Goal: Task Accomplishment & Management: Manage account settings

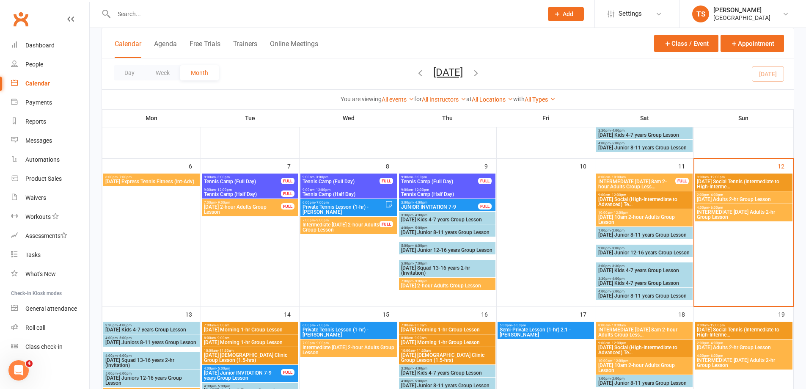
click at [116, 11] on input "text" at bounding box center [324, 14] width 426 height 12
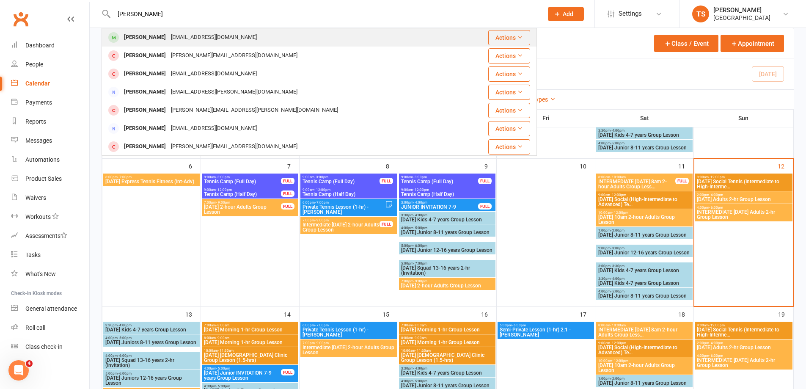
type input "[PERSON_NAME]"
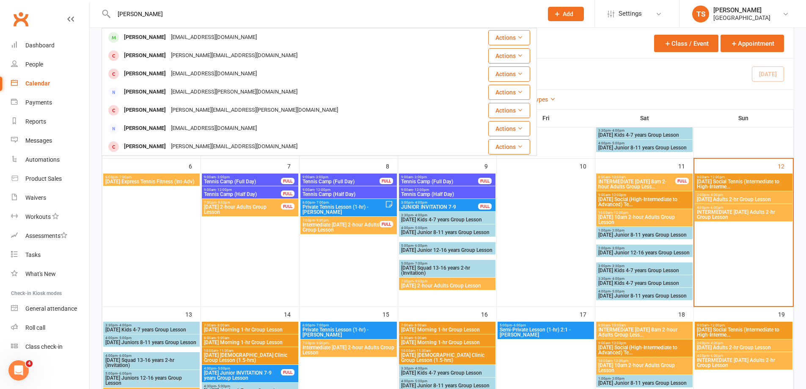
drag, startPoint x: 151, startPoint y: 35, endPoint x: 164, endPoint y: 39, distance: 14.2
click at [150, 35] on div "[PERSON_NAME]" at bounding box center [144, 37] width 47 height 12
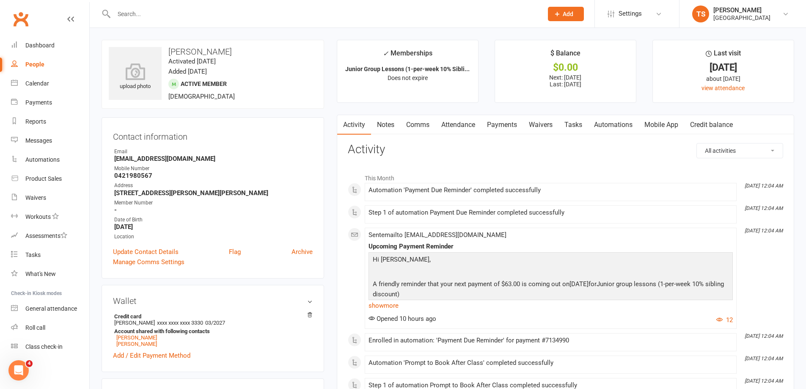
click at [498, 123] on link "Payments" at bounding box center [502, 124] width 42 height 19
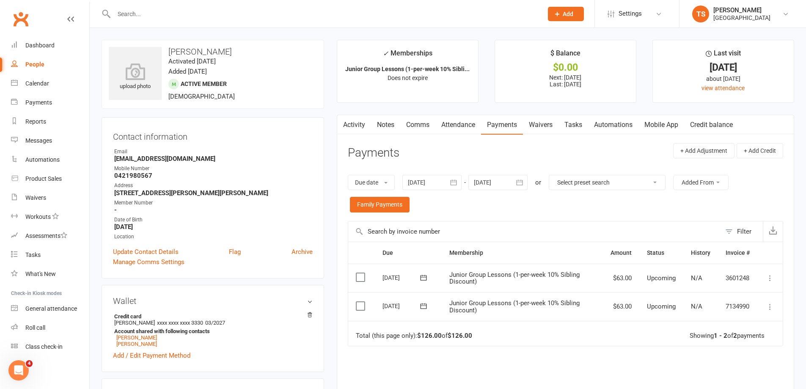
click at [770, 307] on icon at bounding box center [770, 307] width 8 height 8
click at [535, 366] on div "Due Contact Membership Amount Status History Invoice # Select this [DATE] [PERS…" at bounding box center [565, 349] width 435 height 214
click at [770, 305] on icon at bounding box center [770, 307] width 8 height 8
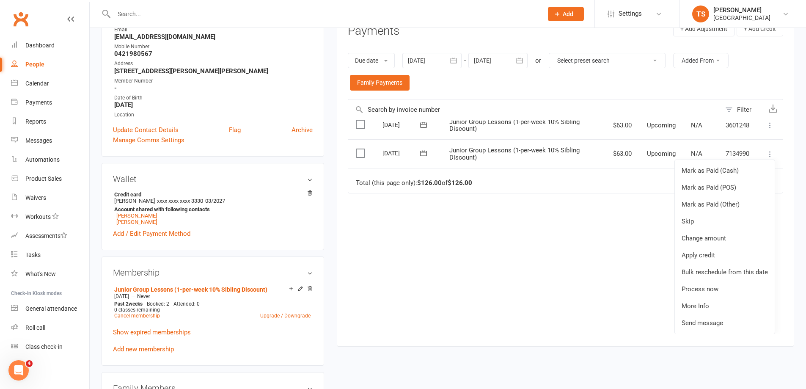
scroll to position [212, 0]
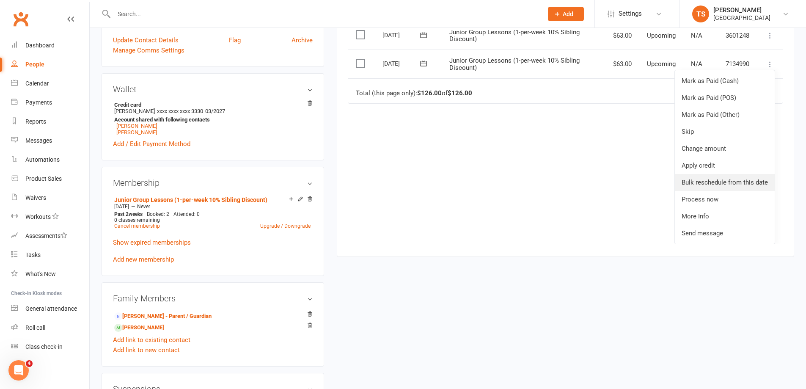
click at [699, 182] on link "Bulk reschedule from this date" at bounding box center [725, 182] width 100 height 17
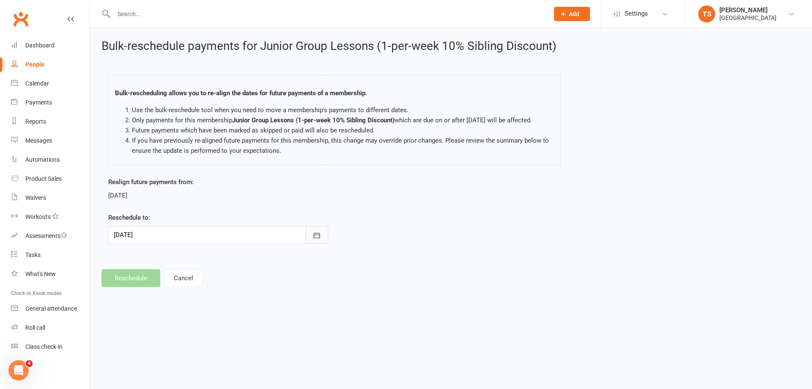
click at [314, 236] on icon "button" at bounding box center [317, 235] width 8 height 8
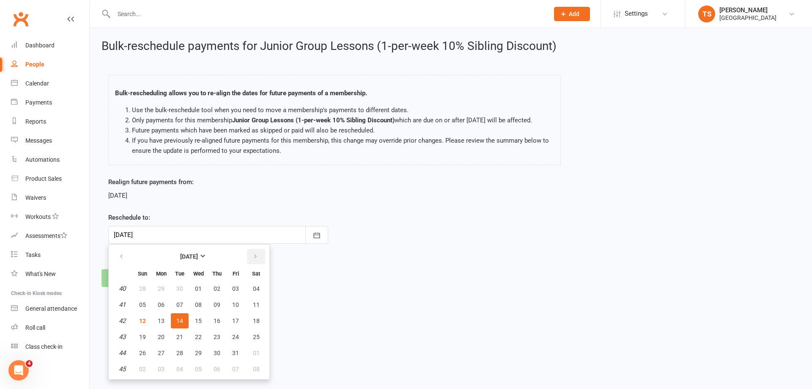
click at [255, 256] on icon "button" at bounding box center [256, 256] width 6 height 7
click at [257, 251] on button "button" at bounding box center [256, 256] width 18 height 15
click at [253, 287] on span "06" at bounding box center [256, 288] width 7 height 7
type input "[DATE]"
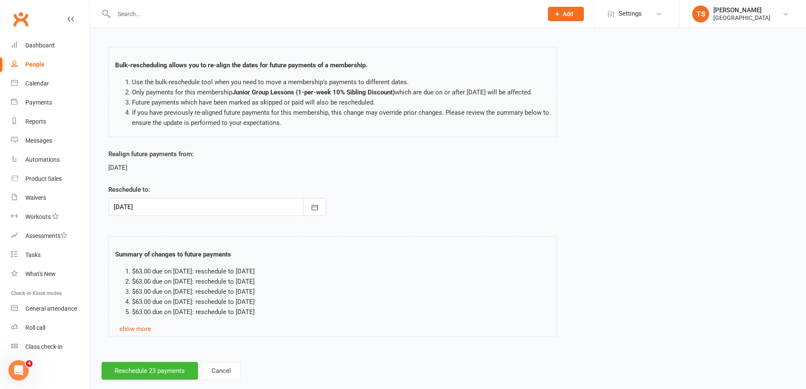
scroll to position [53, 0]
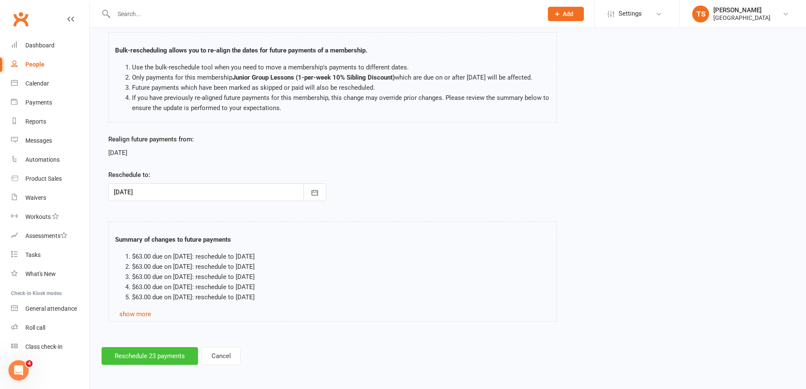
click at [156, 354] on button "Reschedule 23 payments" at bounding box center [150, 356] width 96 height 18
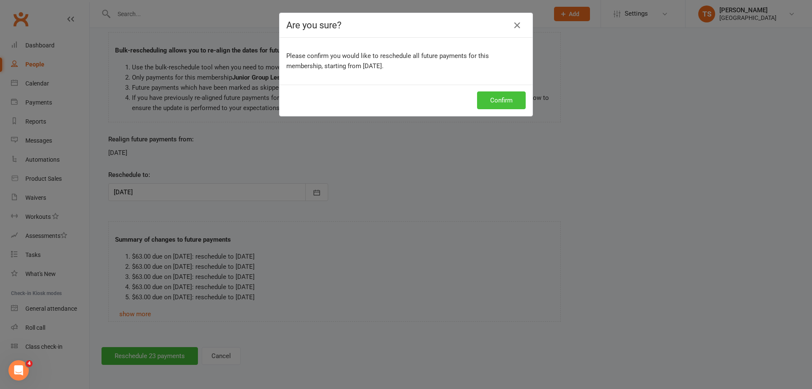
drag, startPoint x: 505, startPoint y: 95, endPoint x: 508, endPoint y: 101, distance: 7.0
click at [505, 96] on button "Confirm" at bounding box center [501, 100] width 49 height 18
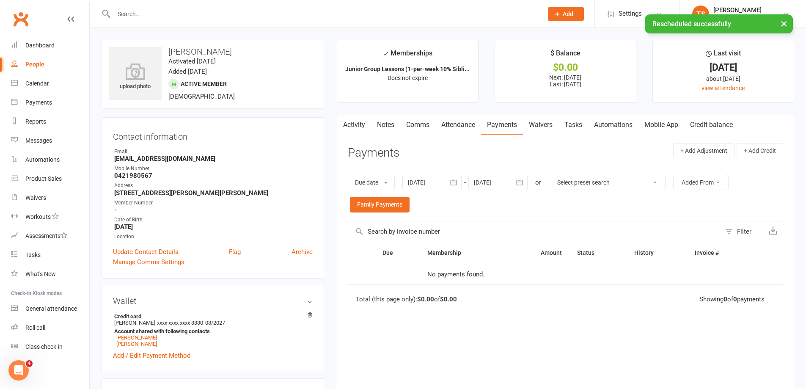
drag, startPoint x: 386, startPoint y: 123, endPoint x: 396, endPoint y: 143, distance: 22.0
click at [386, 124] on link "Notes" at bounding box center [385, 124] width 29 height 19
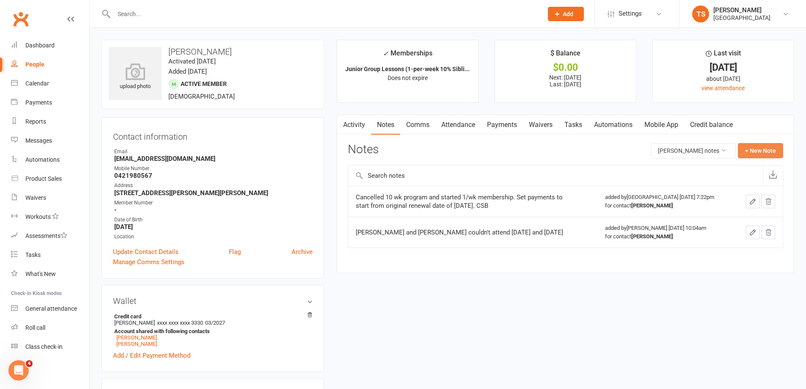
click at [757, 150] on button "+ New Note" at bounding box center [760, 150] width 45 height 15
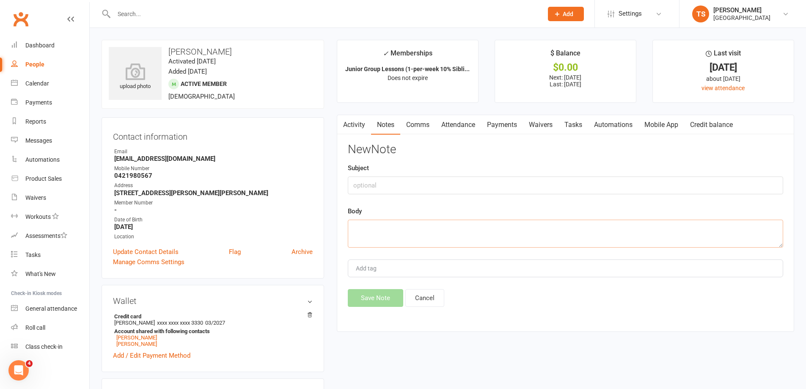
click at [366, 229] on textarea at bounding box center [565, 234] width 435 height 28
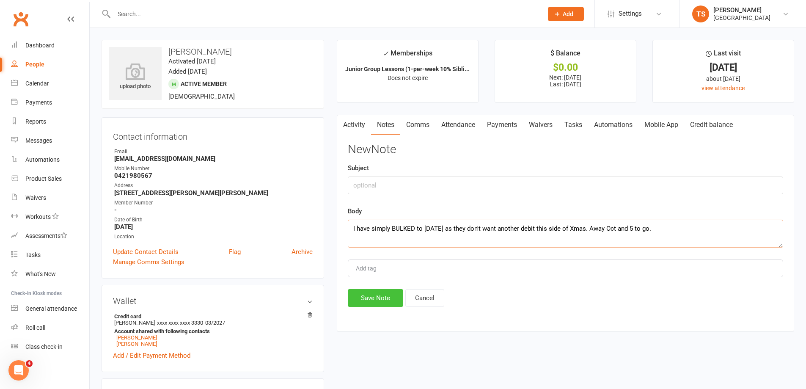
type textarea "I have simply BULKED to [DATE] as they don't want another debit this side of Xm…"
click at [363, 295] on button "Save Note" at bounding box center [375, 298] width 55 height 18
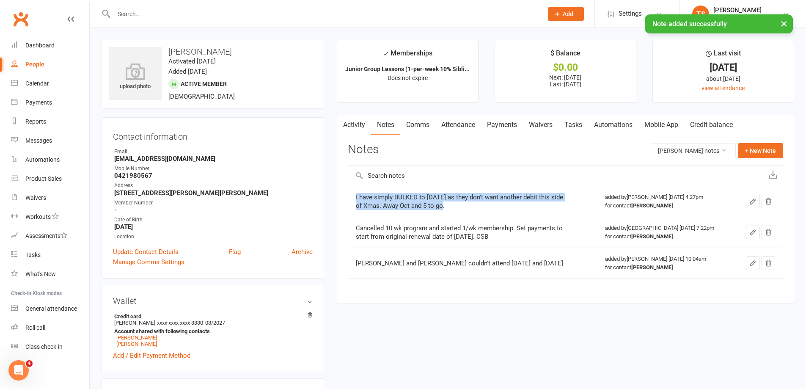
drag, startPoint x: 434, startPoint y: 206, endPoint x: 351, endPoint y: 198, distance: 83.3
click at [351, 198] on td "I have simply BULKED to [DATE] as they don't want another debit this side of Xm…" at bounding box center [472, 201] width 249 height 31
copy div "I have simply BULKED to [DATE] as they don't want another debit this side of Xm…"
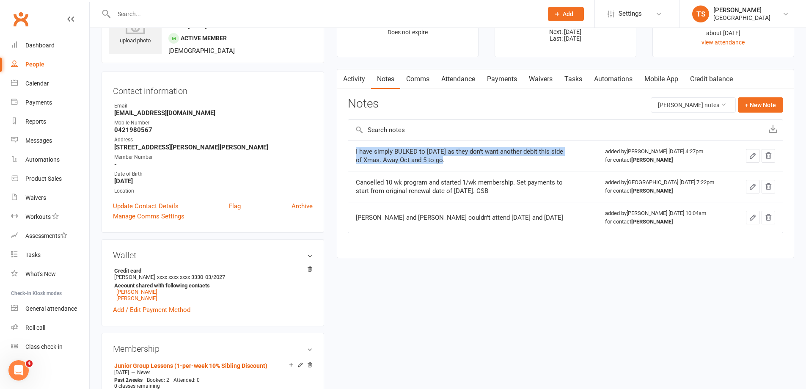
scroll to position [127, 0]
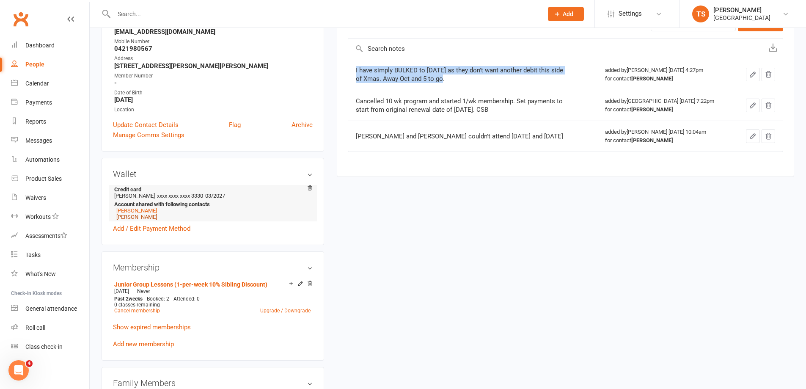
click at [129, 215] on link "[PERSON_NAME]" at bounding box center [136, 217] width 41 height 6
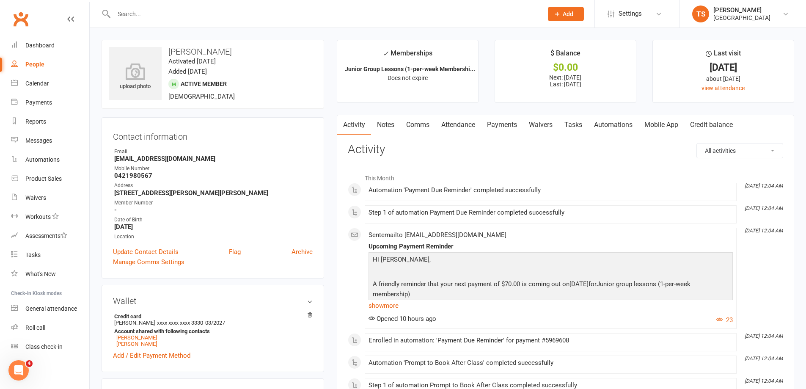
click at [504, 125] on link "Payments" at bounding box center [502, 124] width 42 height 19
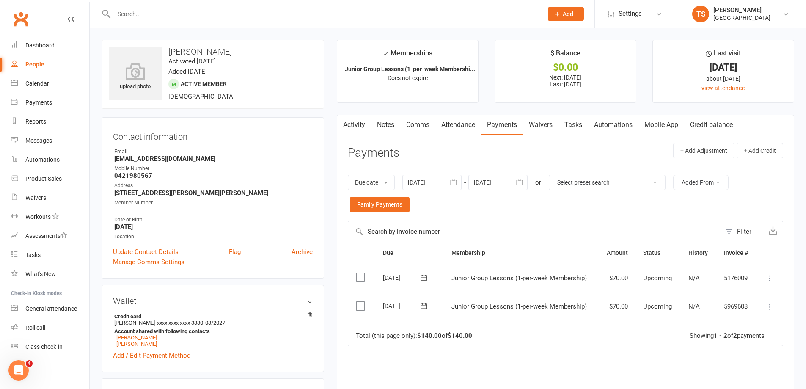
click at [769, 307] on icon at bounding box center [770, 307] width 8 height 8
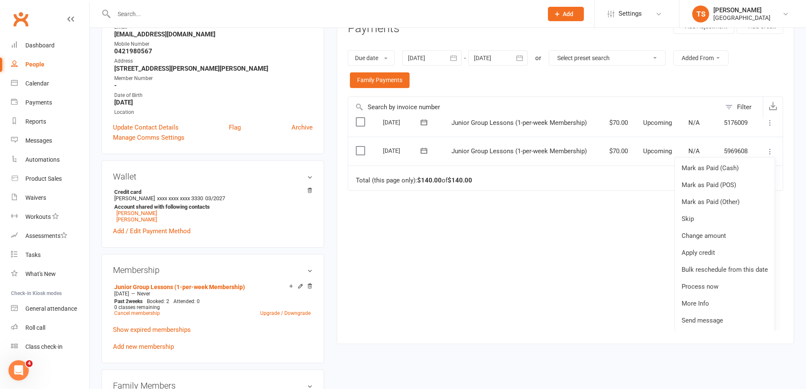
scroll to position [212, 0]
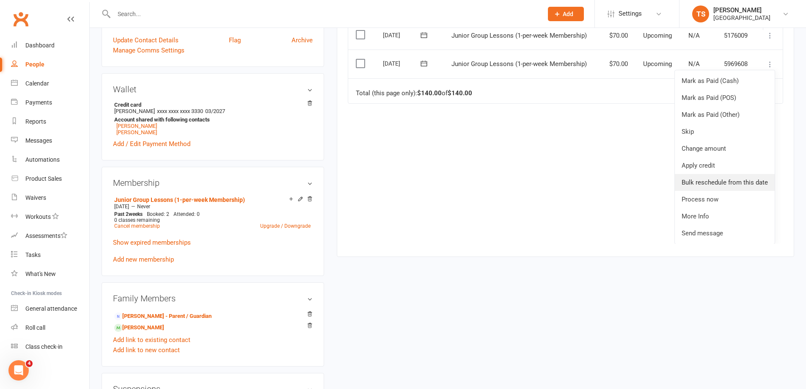
click at [695, 185] on link "Bulk reschedule from this date" at bounding box center [725, 182] width 100 height 17
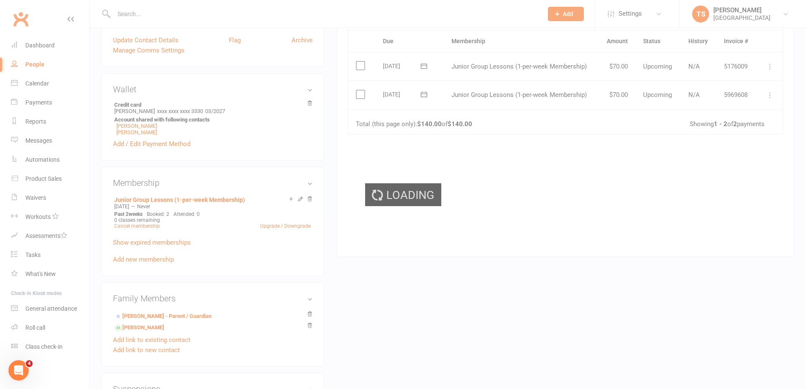
scroll to position [0, 0]
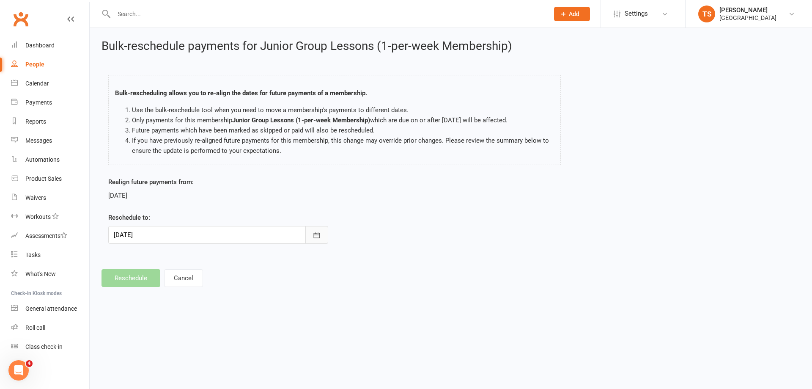
click at [314, 234] on icon "button" at bounding box center [317, 235] width 6 height 6
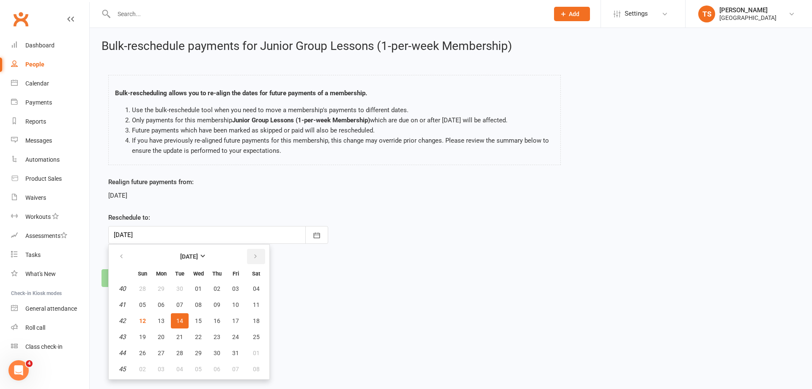
click at [256, 259] on icon "button" at bounding box center [256, 256] width 6 height 7
click at [258, 369] on span "06" at bounding box center [256, 369] width 7 height 7
type input "[DATE]"
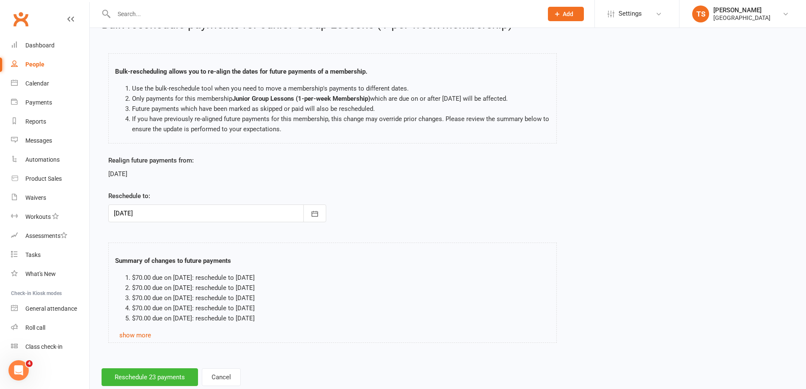
scroll to position [43, 0]
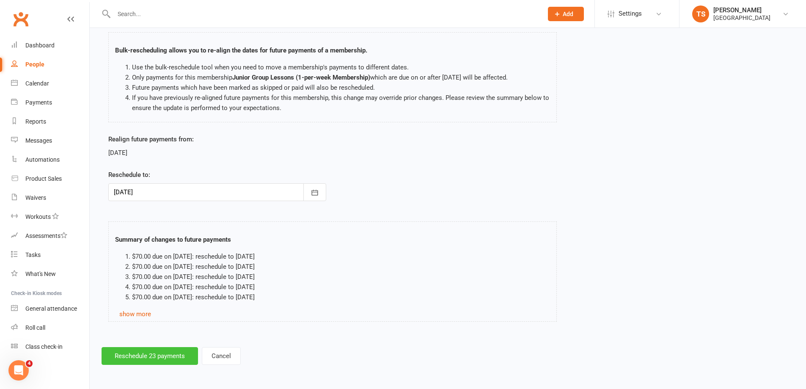
click at [141, 358] on button "Reschedule 23 payments" at bounding box center [150, 356] width 96 height 18
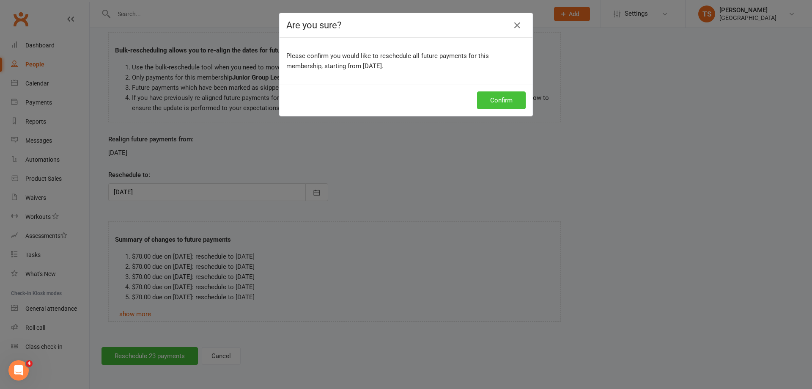
drag, startPoint x: 495, startPoint y: 97, endPoint x: 493, endPoint y: 102, distance: 5.0
click at [494, 99] on button "Confirm" at bounding box center [501, 100] width 49 height 18
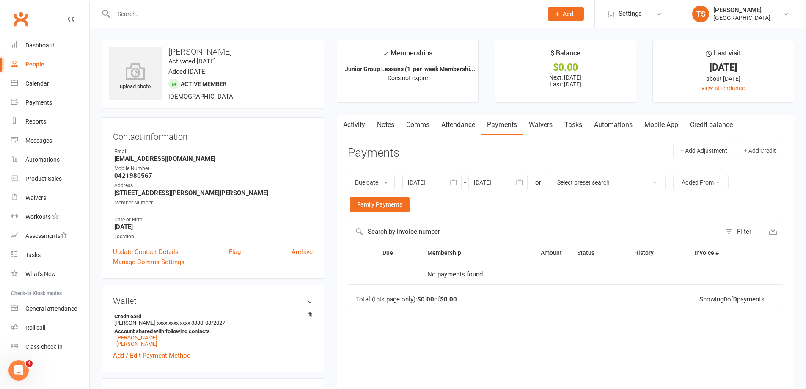
drag, startPoint x: 380, startPoint y: 125, endPoint x: 390, endPoint y: 134, distance: 12.9
click at [381, 125] on link "Notes" at bounding box center [385, 124] width 29 height 19
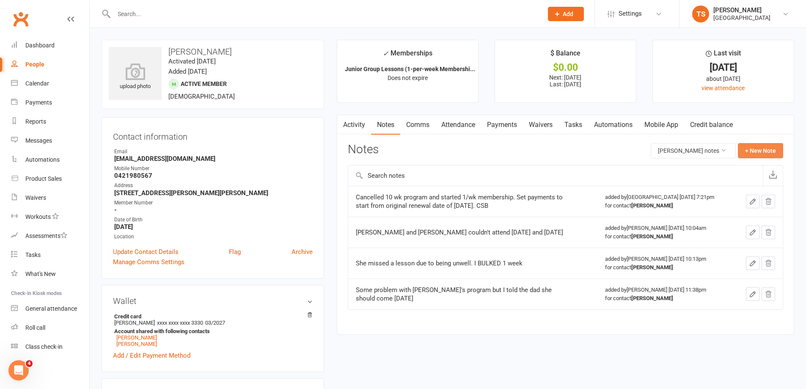
click at [758, 152] on button "+ New Note" at bounding box center [760, 150] width 45 height 15
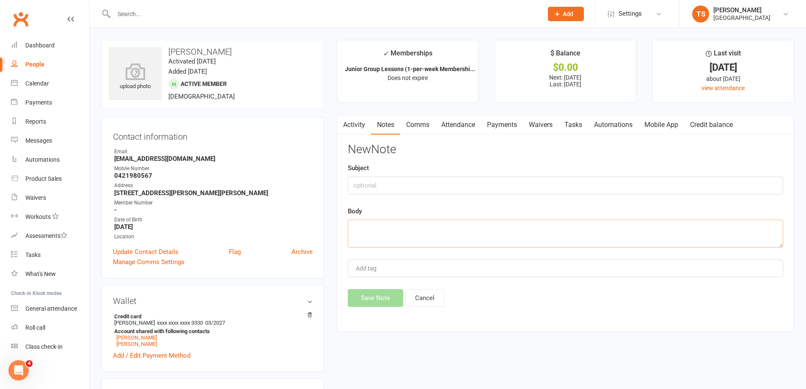
click at [367, 229] on textarea at bounding box center [565, 234] width 435 height 28
paste textarea "I have simply BULKED to [DATE] as they don't want another debit this side of Xm…"
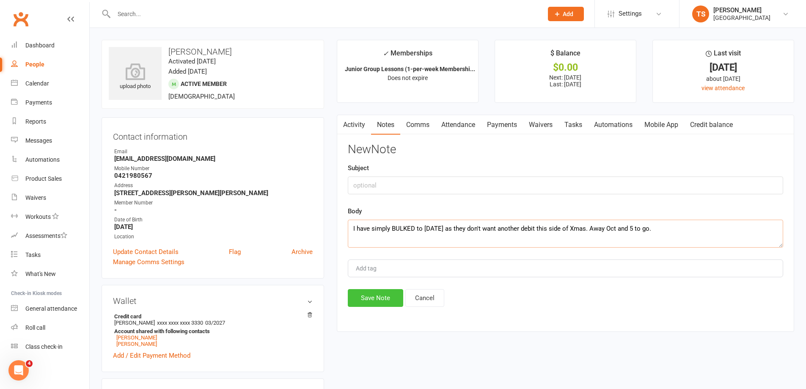
type textarea "I have simply BULKED to [DATE] as they don't want another debit this side of Xm…"
click at [383, 301] on button "Save Note" at bounding box center [375, 298] width 55 height 18
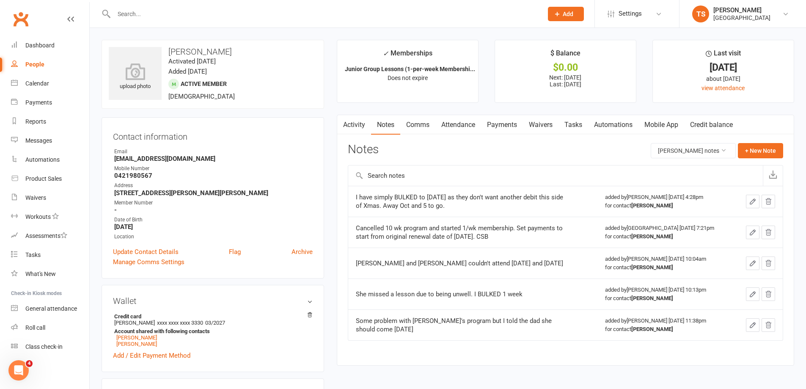
click at [119, 14] on input "text" at bounding box center [324, 14] width 426 height 12
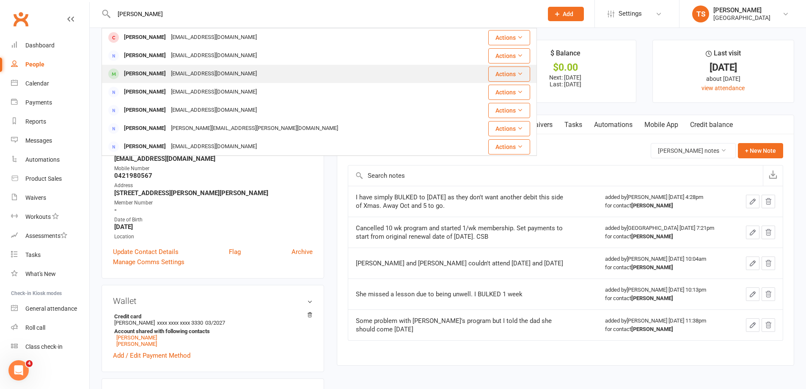
type input "[PERSON_NAME]"
click at [168, 72] on div "[PERSON_NAME]" at bounding box center [144, 74] width 47 height 12
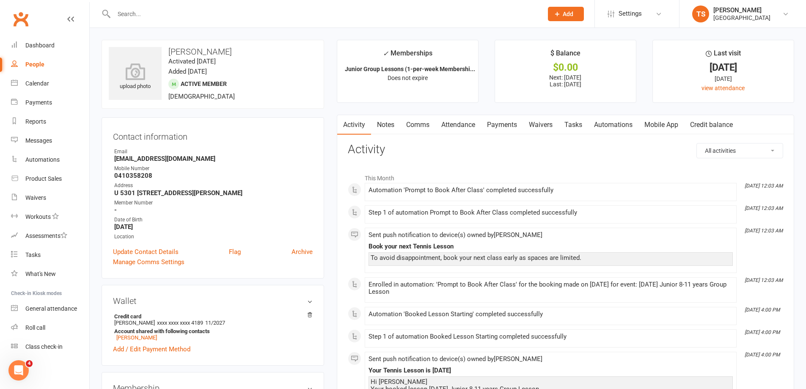
click at [500, 129] on link "Payments" at bounding box center [502, 124] width 42 height 19
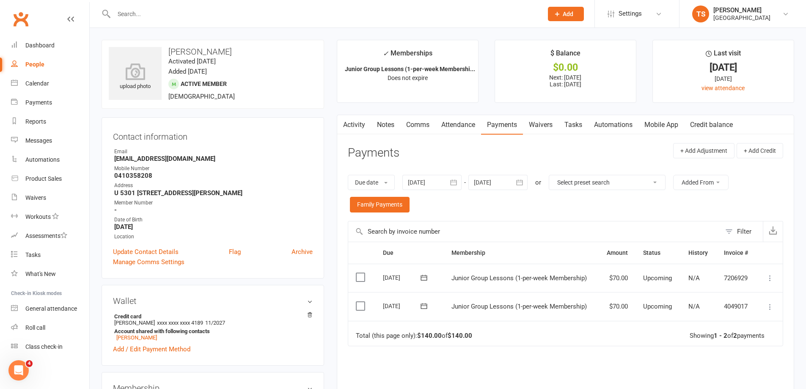
click at [433, 181] on div at bounding box center [431, 182] width 59 height 15
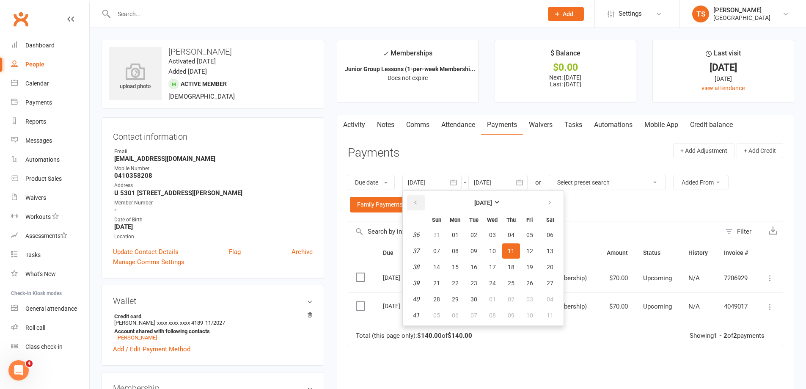
click at [421, 204] on button "button" at bounding box center [416, 202] width 18 height 15
click at [420, 204] on button "button" at bounding box center [416, 202] width 18 height 15
click at [435, 234] on span "01" at bounding box center [436, 234] width 7 height 7
type input "[DATE]"
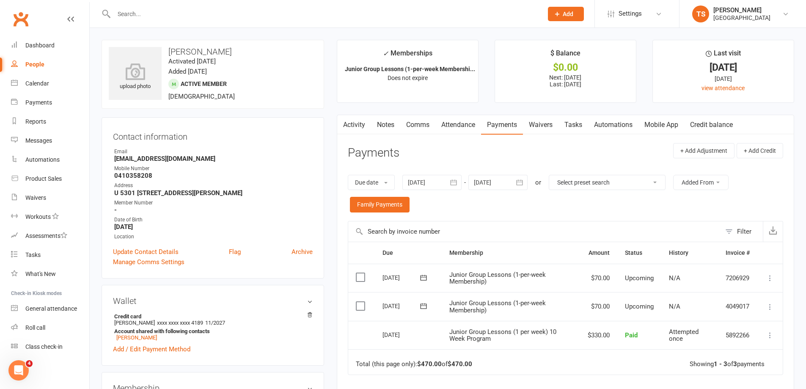
click at [463, 124] on link "Attendance" at bounding box center [458, 124] width 46 height 19
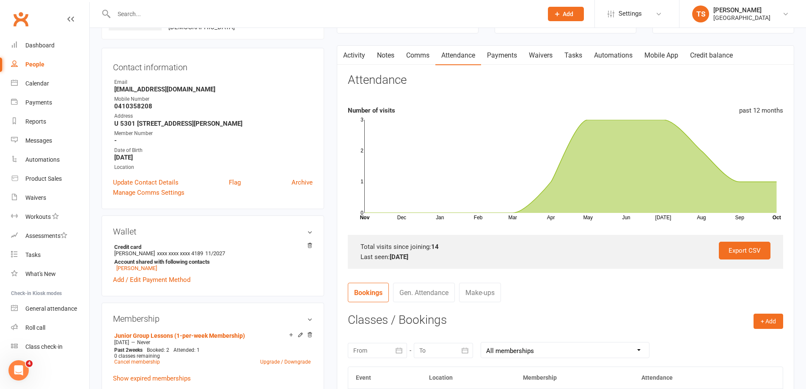
scroll to position [169, 0]
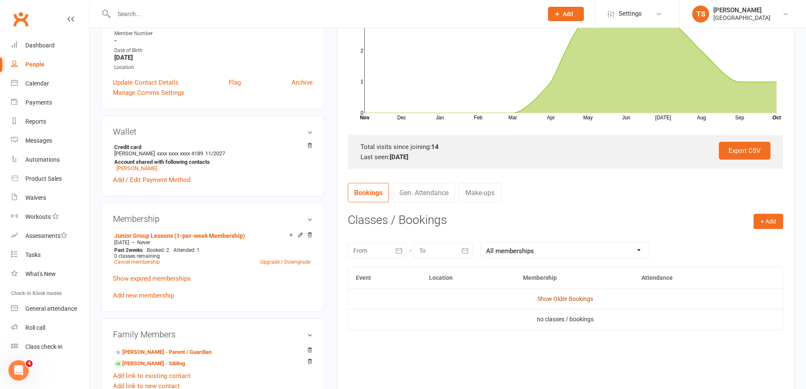
click at [566, 302] on link "Show Older Bookings" at bounding box center [565, 298] width 56 height 7
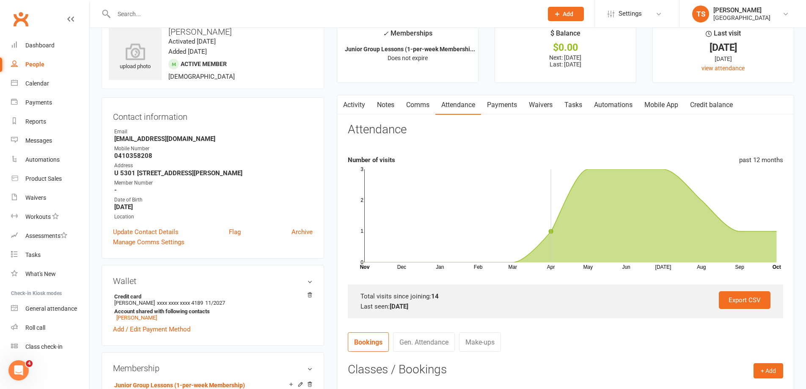
scroll to position [0, 0]
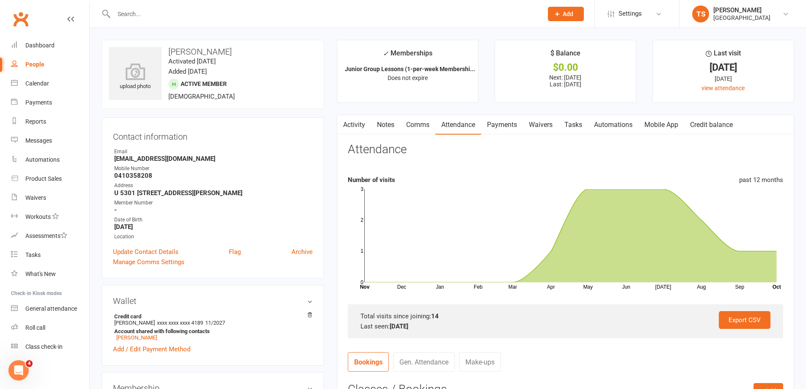
click at [501, 128] on link "Payments" at bounding box center [502, 124] width 42 height 19
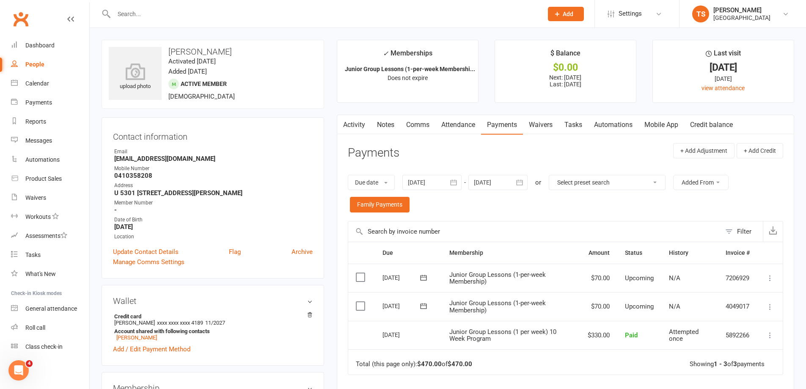
click at [770, 308] on icon at bounding box center [770, 307] width 8 height 8
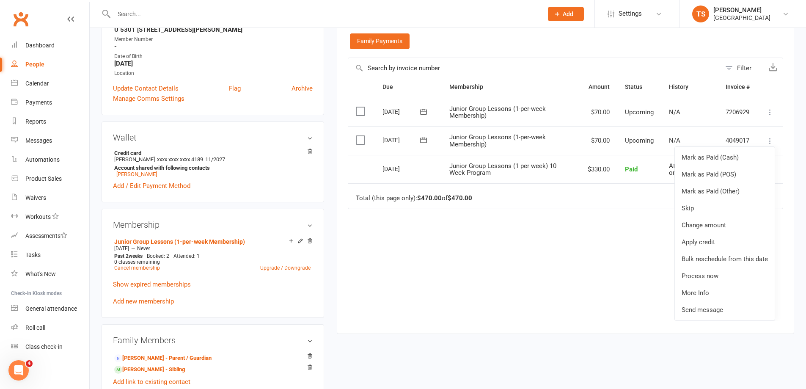
scroll to position [169, 0]
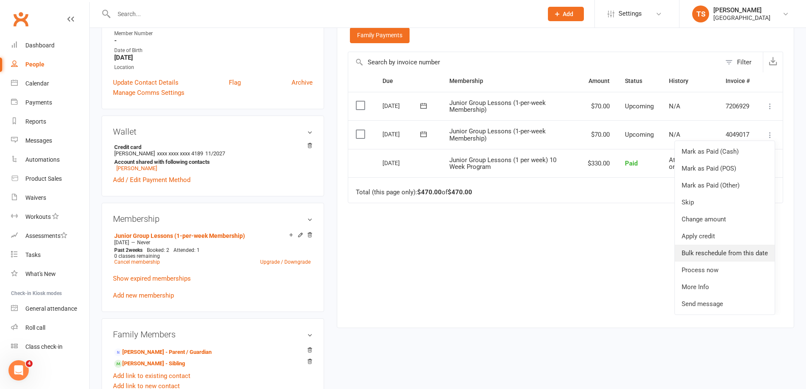
click at [710, 253] on link "Bulk reschedule from this date" at bounding box center [725, 253] width 100 height 17
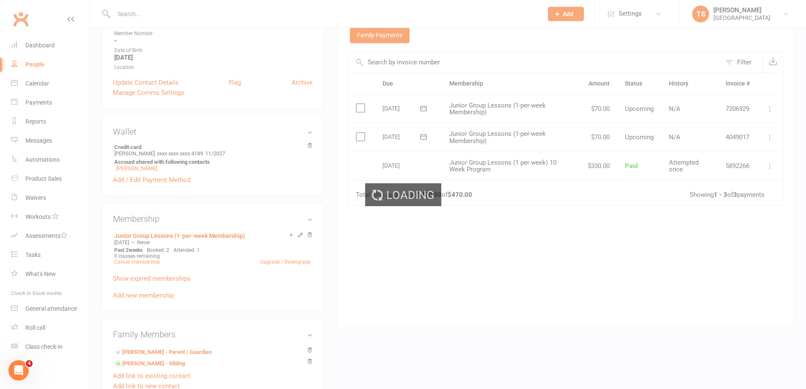
scroll to position [0, 0]
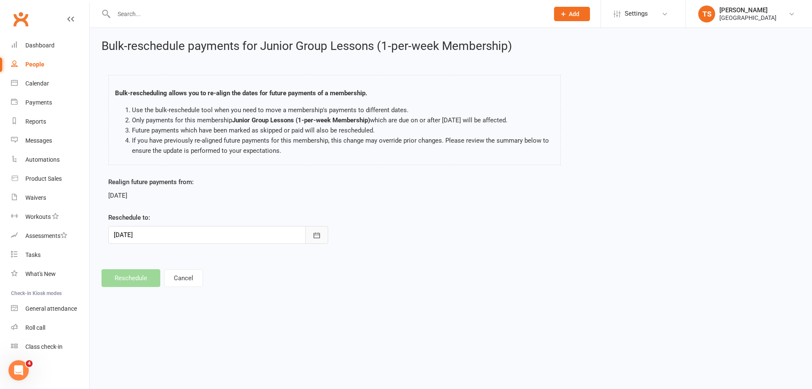
click at [318, 233] on icon "button" at bounding box center [317, 235] width 8 height 8
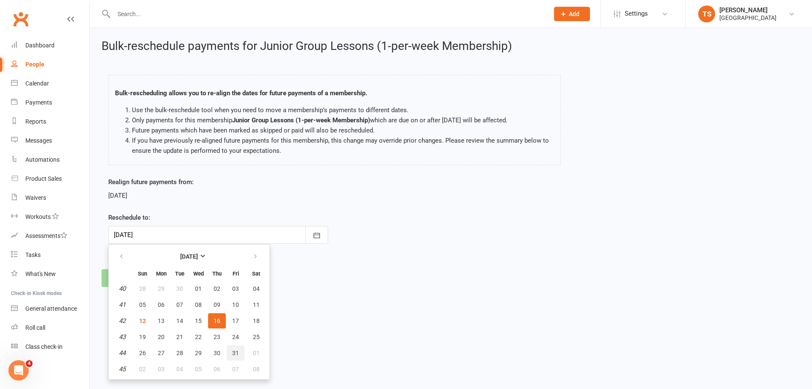
click at [237, 353] on span "31" at bounding box center [235, 352] width 7 height 7
type input "[DATE]"
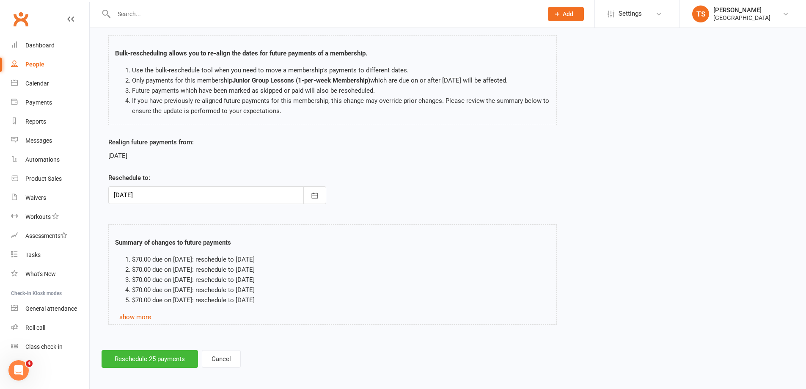
scroll to position [43, 0]
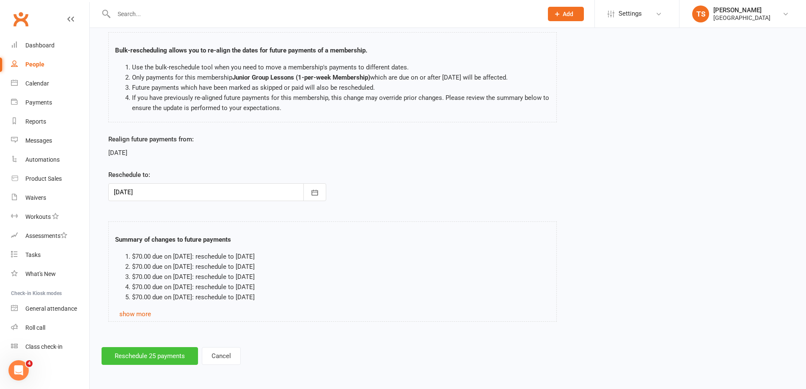
click at [141, 357] on button "Reschedule 25 payments" at bounding box center [150, 356] width 96 height 18
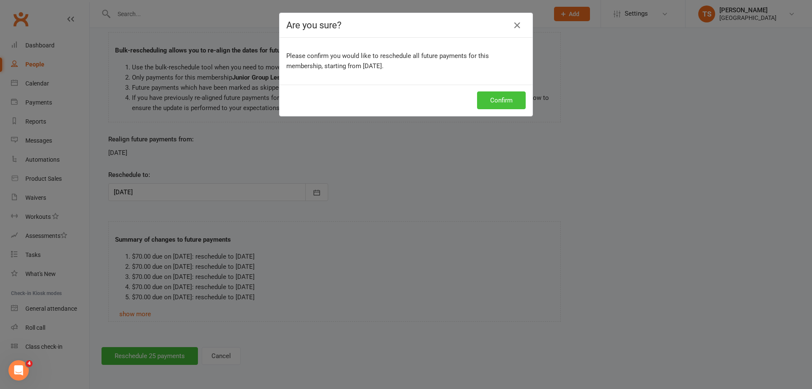
click at [497, 101] on button "Confirm" at bounding box center [501, 100] width 49 height 18
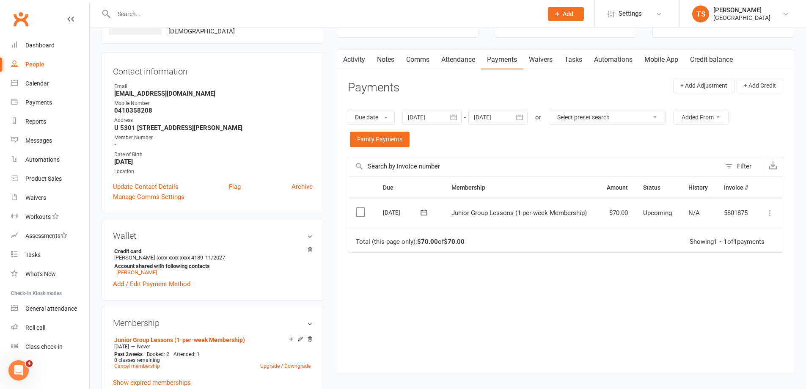
scroll to position [127, 0]
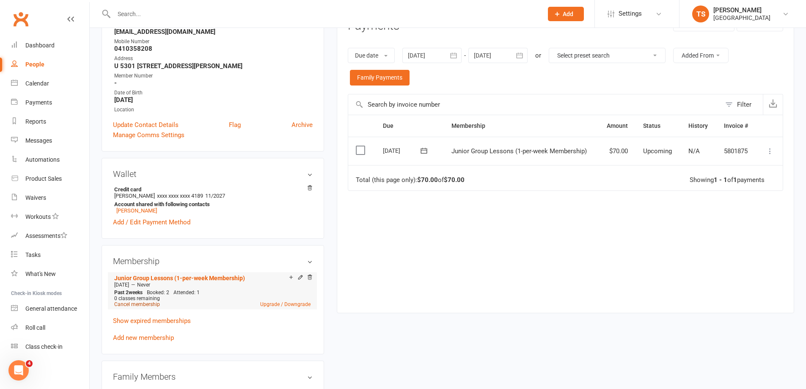
click at [128, 304] on link "Cancel membership" at bounding box center [137, 304] width 46 height 6
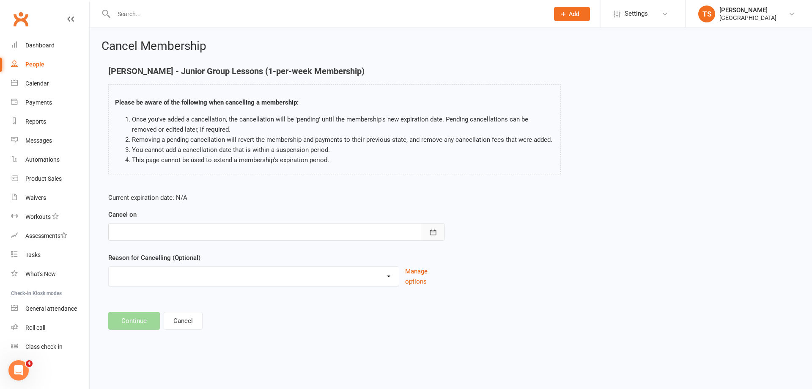
click at [435, 236] on icon "button" at bounding box center [433, 232] width 8 height 8
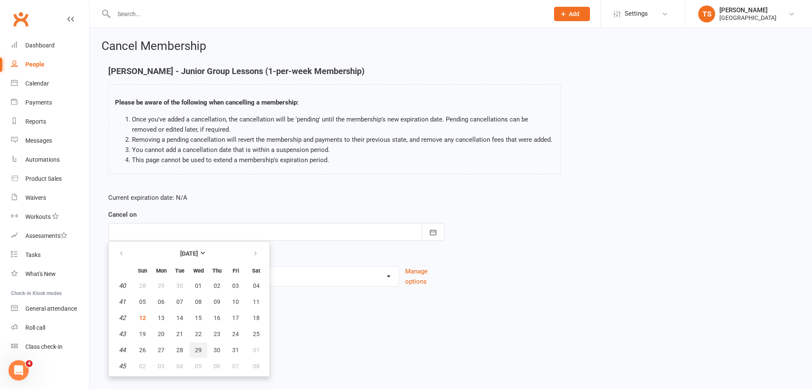
click at [199, 350] on span "29" at bounding box center [198, 350] width 7 height 7
type input "[DATE]"
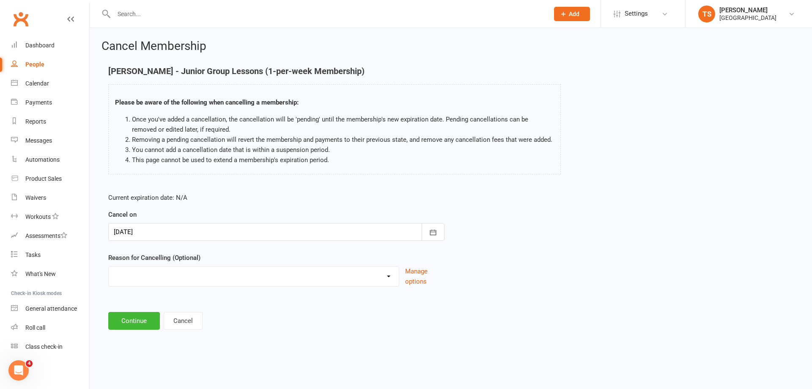
click at [121, 269] on select "Change to program Holiday Injury New program Not continuing Other reason" at bounding box center [254, 275] width 290 height 17
select select "4"
click at [109, 267] on select "Change to program Holiday Injury New program Not continuing Other reason" at bounding box center [254, 275] width 290 height 17
click at [138, 317] on button "Continue" at bounding box center [134, 321] width 52 height 18
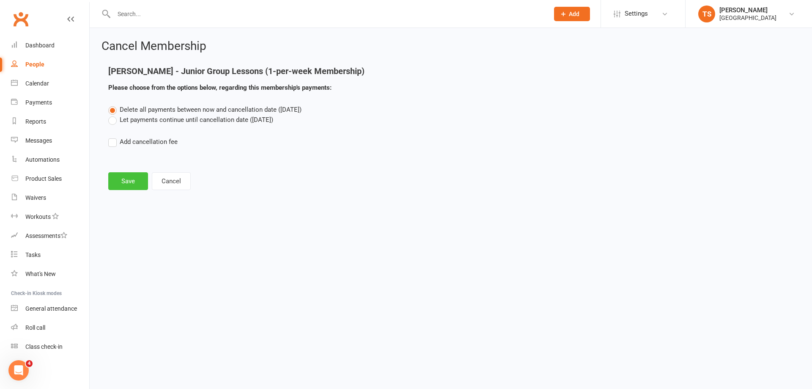
click at [134, 182] on button "Save" at bounding box center [128, 181] width 40 height 18
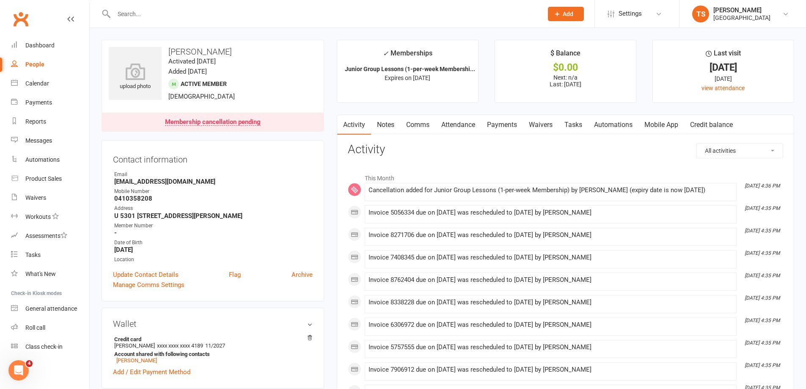
click at [504, 124] on link "Payments" at bounding box center [502, 124] width 42 height 19
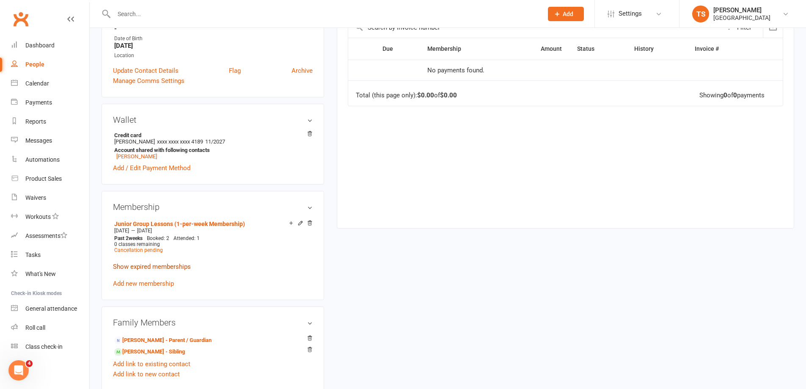
scroll to position [212, 0]
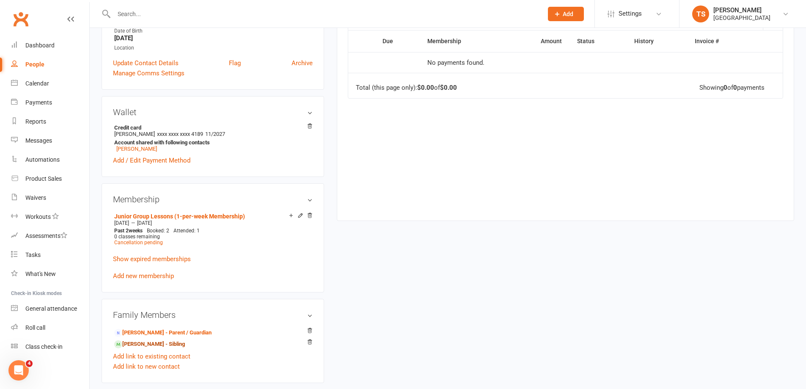
drag, startPoint x: 143, startPoint y: 345, endPoint x: 164, endPoint y: 345, distance: 21.2
click at [142, 345] on link "[PERSON_NAME] - Sibling" at bounding box center [149, 344] width 71 height 9
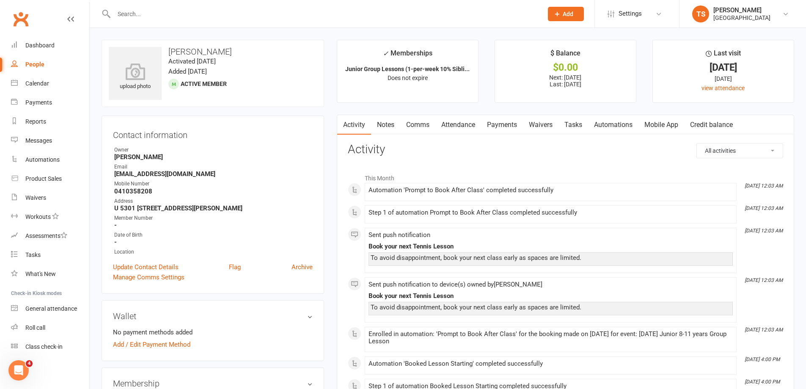
click at [511, 123] on link "Payments" at bounding box center [502, 124] width 42 height 19
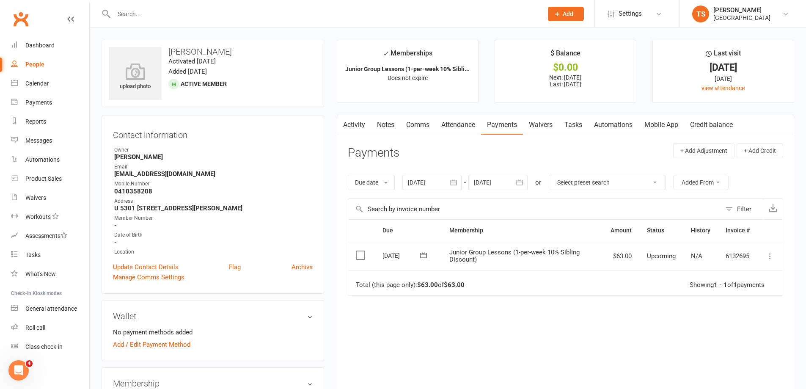
click at [418, 184] on div at bounding box center [431, 182] width 59 height 15
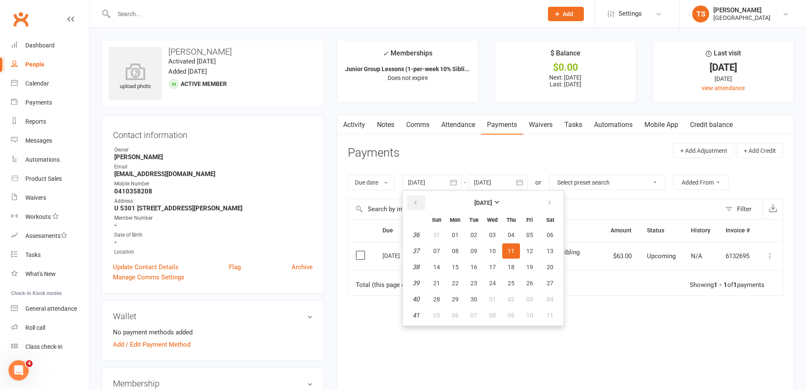
click at [414, 202] on icon "button" at bounding box center [416, 202] width 6 height 7
click at [437, 248] on span "06" at bounding box center [436, 251] width 7 height 7
type input "[DATE]"
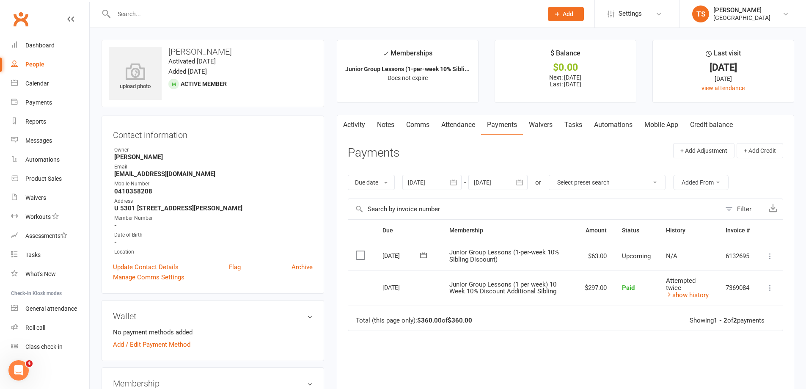
click at [769, 258] on icon at bounding box center [770, 256] width 8 height 8
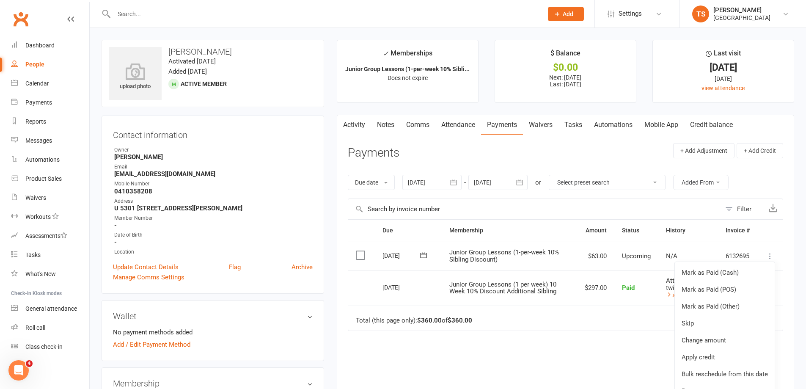
click at [464, 124] on link "Attendance" at bounding box center [458, 124] width 46 height 19
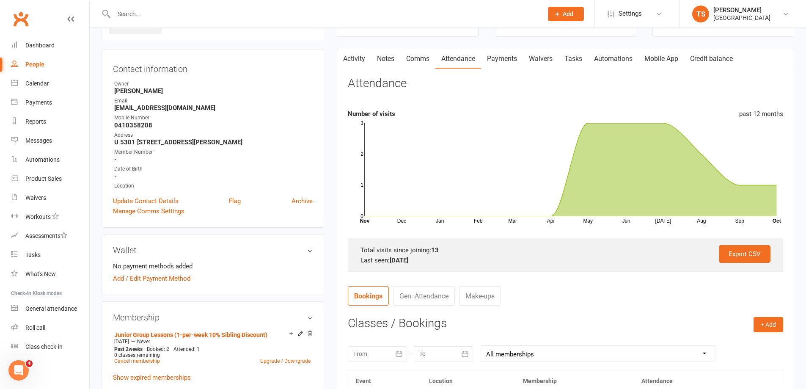
scroll to position [212, 0]
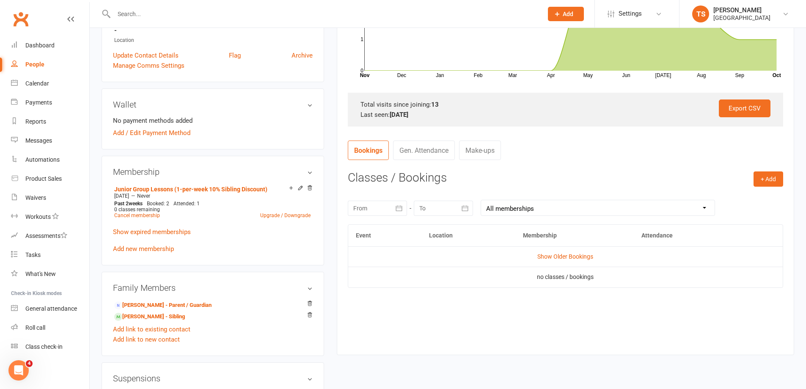
click at [562, 260] on td "Show Older Bookings" at bounding box center [565, 256] width 435 height 20
click at [569, 256] on link "Show Older Bookings" at bounding box center [565, 256] width 56 height 7
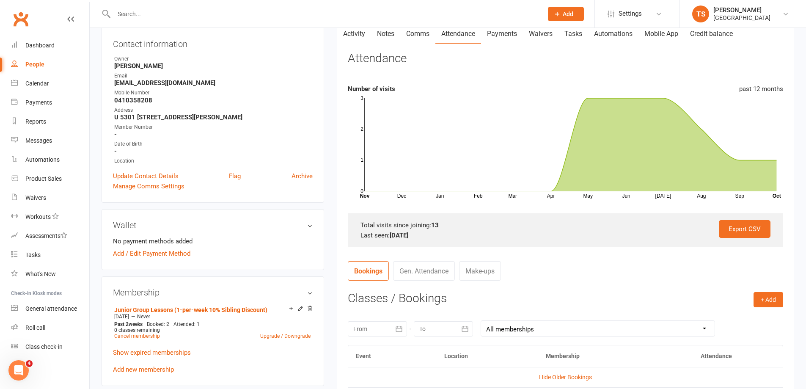
scroll to position [127, 0]
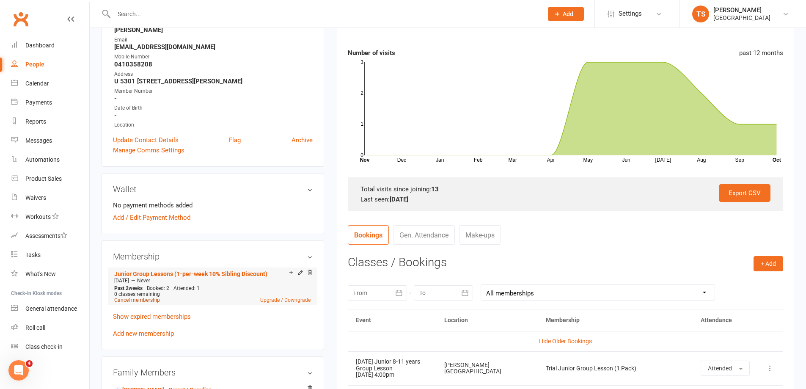
click at [132, 300] on link "Cancel membership" at bounding box center [137, 300] width 46 height 6
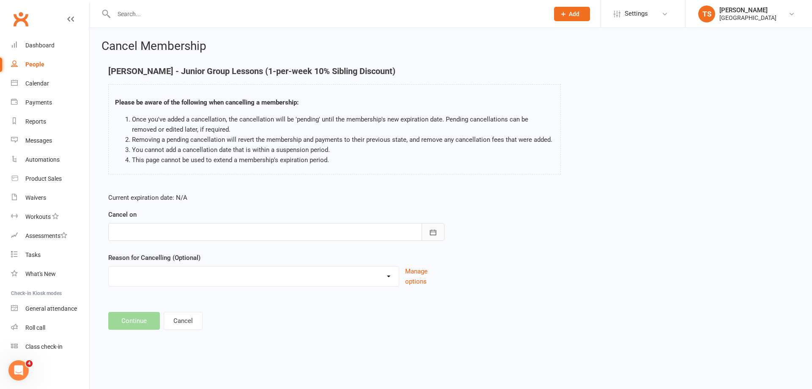
click at [438, 233] on button "button" at bounding box center [433, 232] width 23 height 18
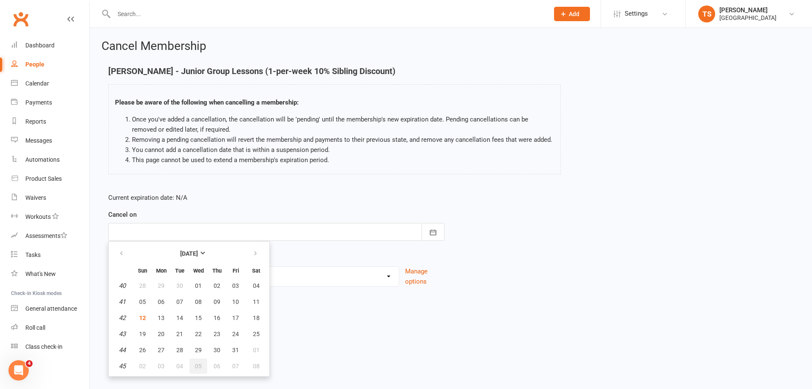
click at [195, 364] on span "05" at bounding box center [198, 366] width 7 height 7
type input "[DATE]"
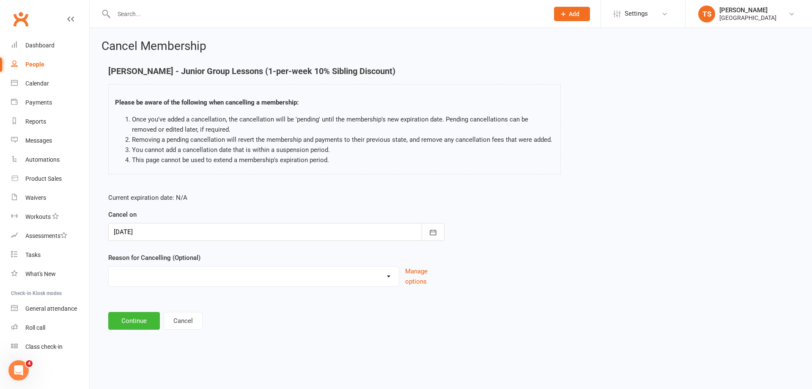
click at [182, 281] on select "Change to program Holiday Injury New program Not continuing Other reason" at bounding box center [254, 275] width 290 height 17
select select "4"
click at [109, 267] on select "Change to program Holiday Injury New program Not continuing Other reason" at bounding box center [254, 275] width 290 height 17
click at [130, 322] on button "Continue" at bounding box center [134, 321] width 52 height 18
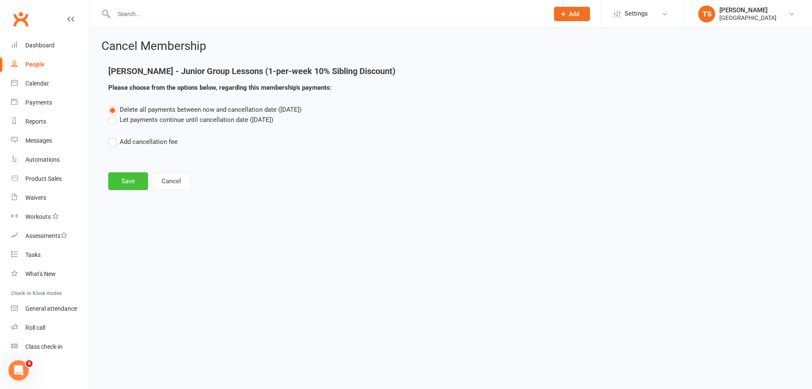
click at [134, 182] on button "Save" at bounding box center [128, 181] width 40 height 18
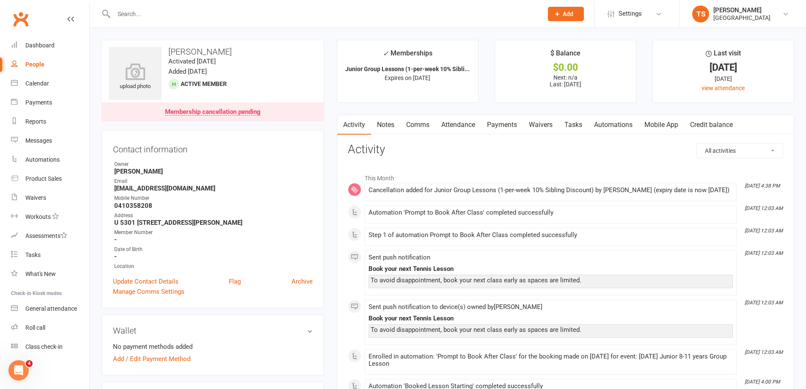
click at [396, 124] on link "Notes" at bounding box center [385, 124] width 29 height 19
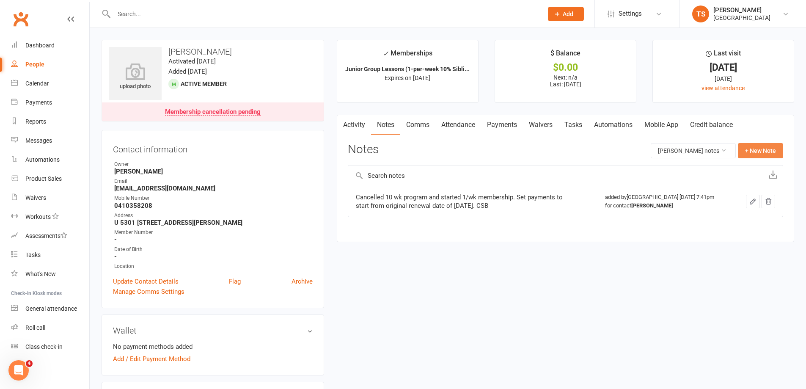
click at [754, 149] on button "+ New Note" at bounding box center [760, 150] width 45 height 15
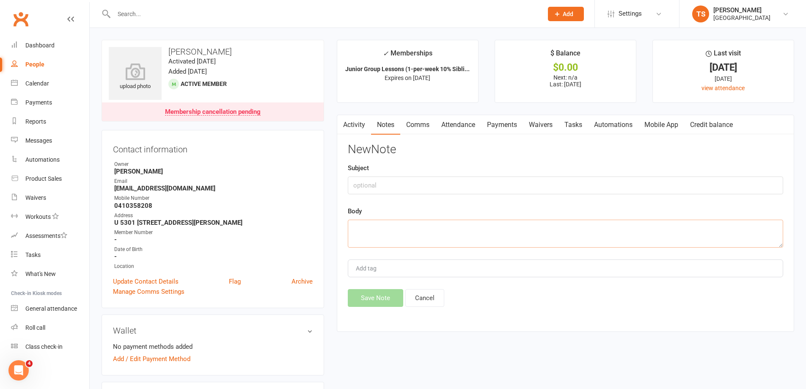
drag, startPoint x: 367, startPoint y: 228, endPoint x: 371, endPoint y: 214, distance: 15.0
click at [367, 227] on textarea at bounding box center [565, 234] width 435 height 28
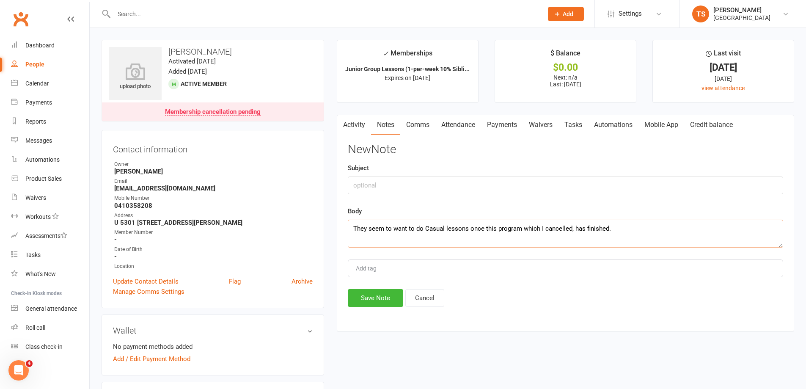
drag, startPoint x: 643, startPoint y: 230, endPoint x: 353, endPoint y: 224, distance: 289.9
click at [353, 226] on textarea "They seem to want to do Casual lessons once this program which I cancelled, has…" at bounding box center [565, 234] width 435 height 28
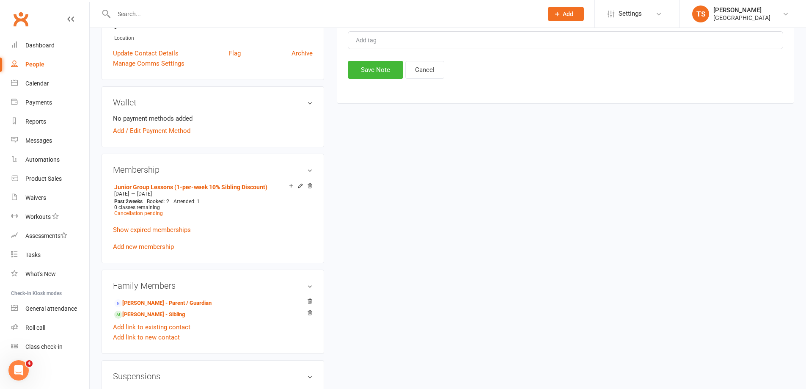
scroll to position [254, 0]
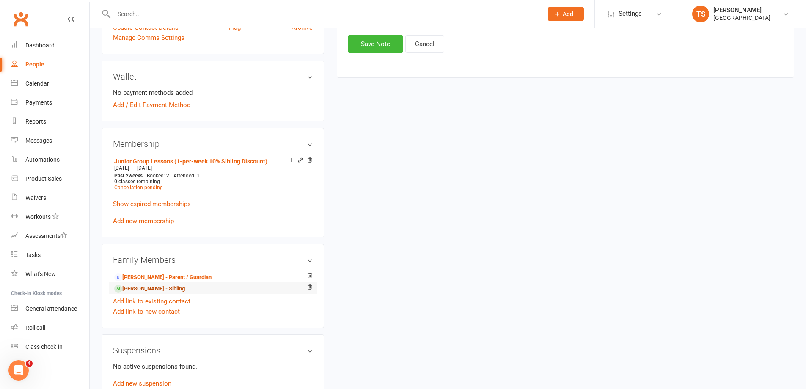
type textarea "They seem to want to do Casual lessons once this program which I cancelled, has…"
click at [127, 289] on link "[PERSON_NAME] - Sibling" at bounding box center [149, 288] width 71 height 9
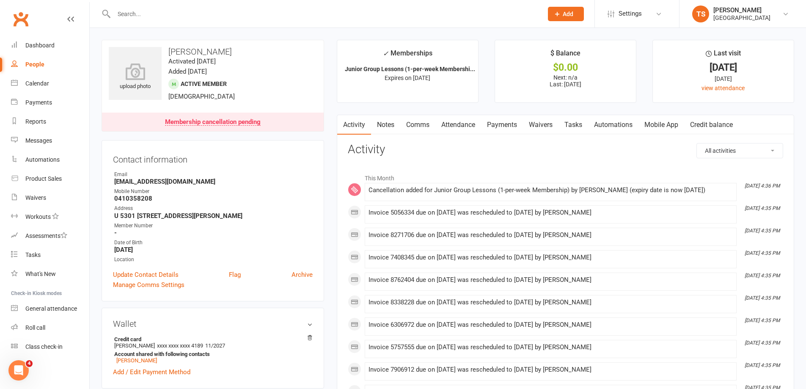
click at [387, 126] on link "Notes" at bounding box center [385, 124] width 29 height 19
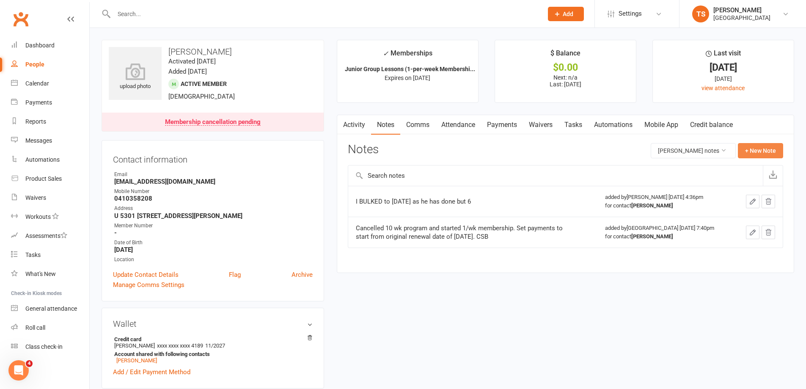
click at [768, 152] on button "+ New Note" at bounding box center [760, 150] width 45 height 15
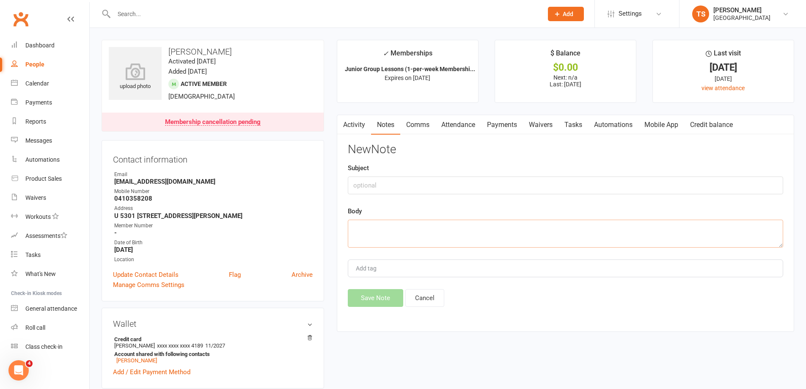
click at [358, 231] on textarea at bounding box center [565, 234] width 435 height 28
paste textarea "They seem to want to do Casual lessons once this program which I cancelled, has…"
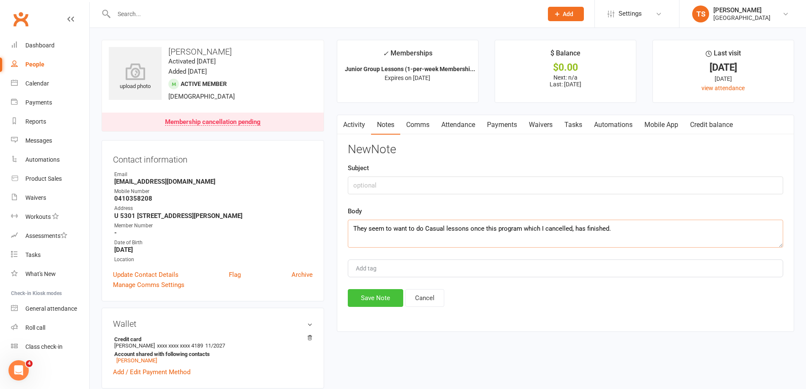
type textarea "They seem to want to do Casual lessons once this program which I cancelled, has…"
drag, startPoint x: 372, startPoint y: 299, endPoint x: 366, endPoint y: 292, distance: 9.3
click at [372, 296] on button "Save Note" at bounding box center [375, 298] width 55 height 18
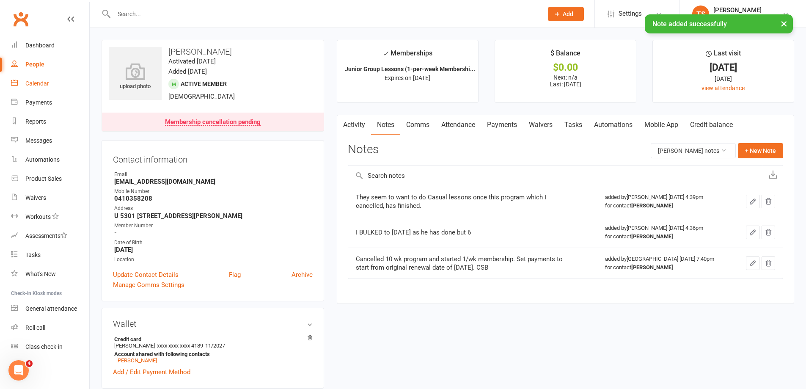
click at [37, 85] on div "Calendar" at bounding box center [37, 83] width 24 height 7
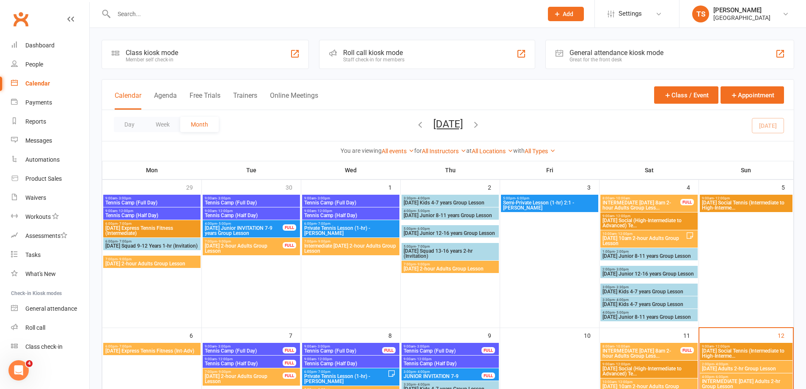
click at [132, 13] on input "text" at bounding box center [324, 14] width 426 height 12
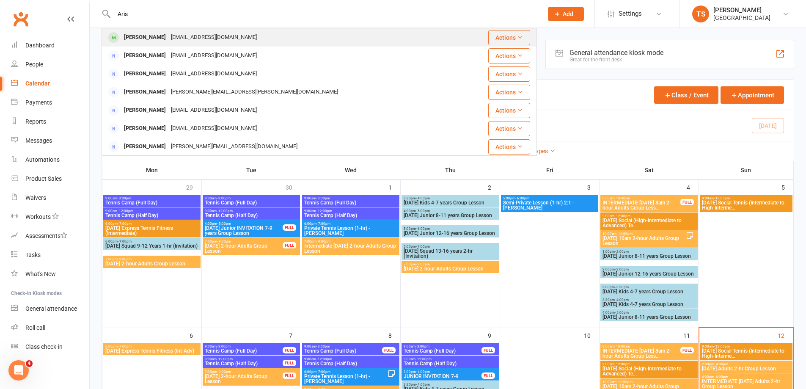
type input "Aris"
click at [187, 38] on div "[EMAIL_ADDRESS][DOMAIN_NAME]" at bounding box center [213, 37] width 91 height 12
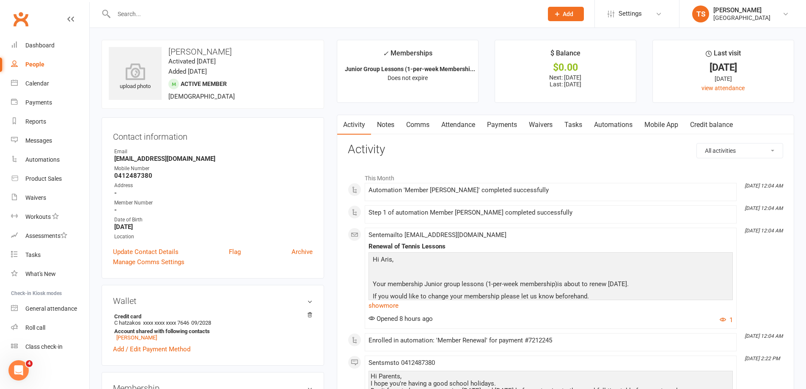
click at [505, 125] on link "Payments" at bounding box center [502, 124] width 42 height 19
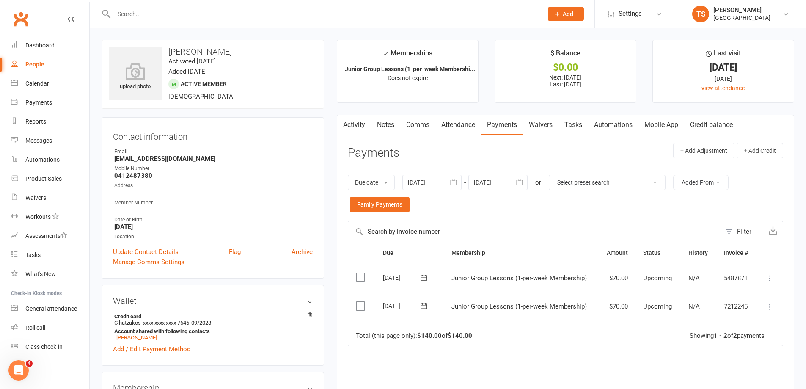
click at [427, 181] on div at bounding box center [431, 182] width 59 height 15
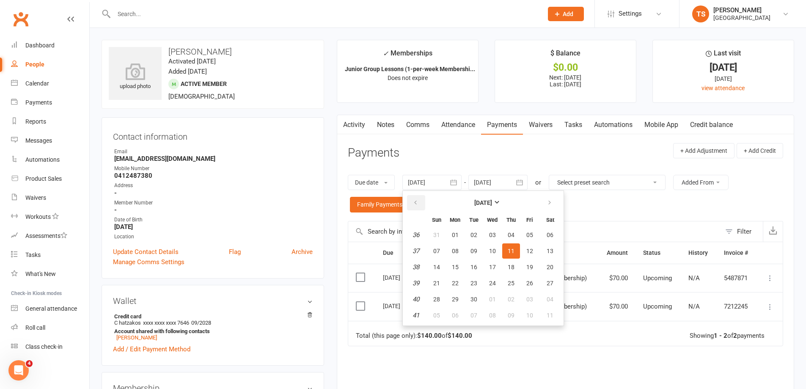
click at [415, 199] on icon "button" at bounding box center [416, 202] width 6 height 7
click at [433, 248] on button "08" at bounding box center [437, 250] width 18 height 15
type input "[DATE]"
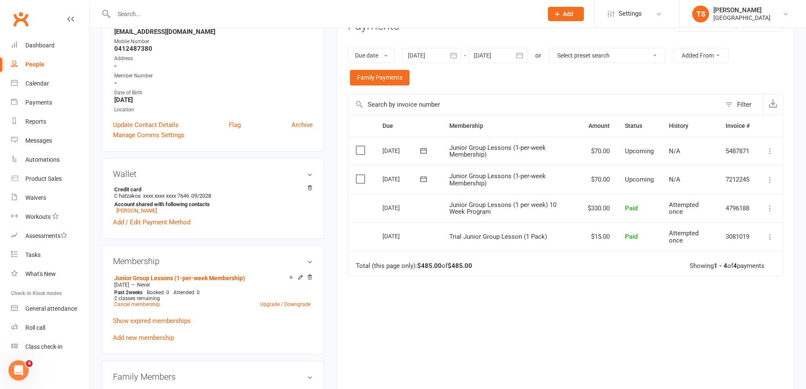
scroll to position [42, 0]
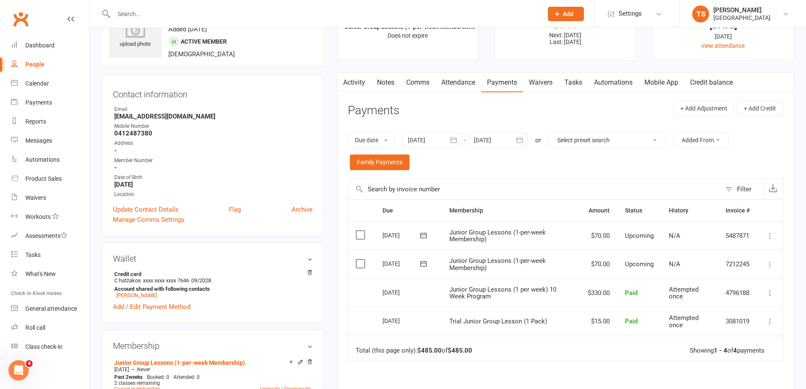
click at [455, 82] on link "Attendance" at bounding box center [458, 82] width 46 height 19
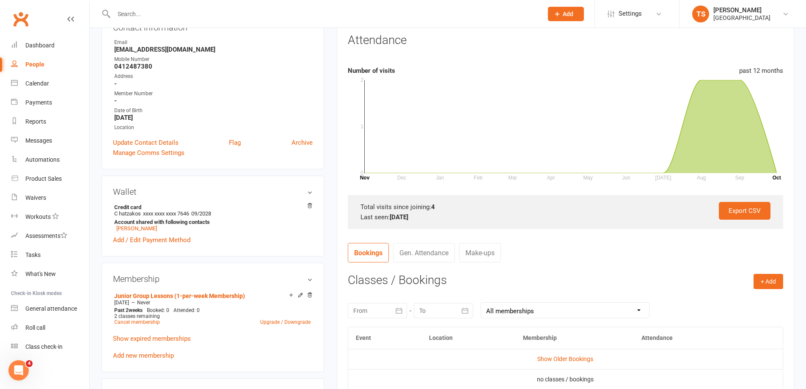
scroll to position [254, 0]
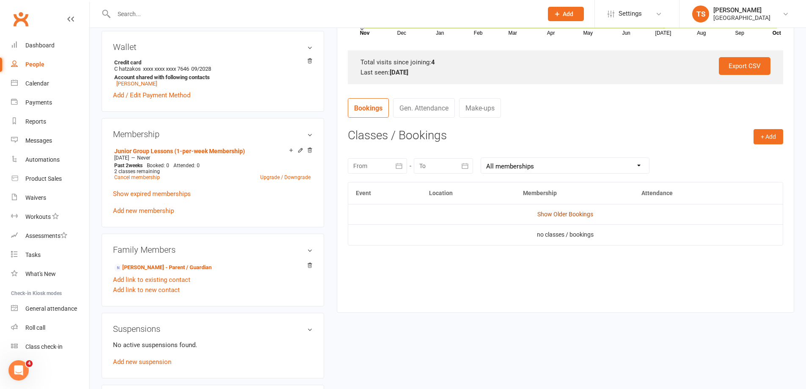
click at [557, 215] on link "Show Older Bookings" at bounding box center [565, 214] width 56 height 7
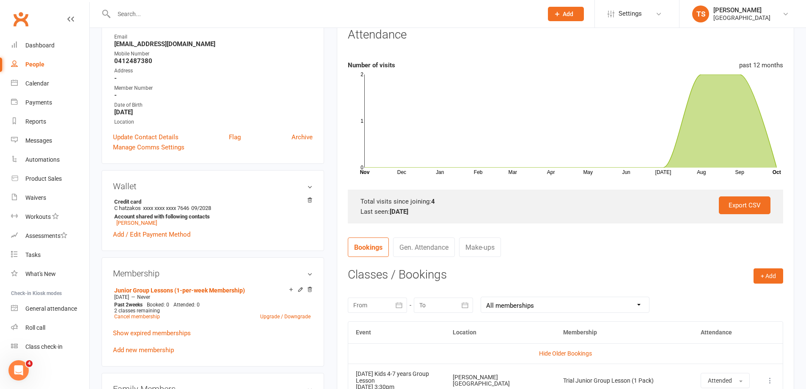
scroll to position [0, 0]
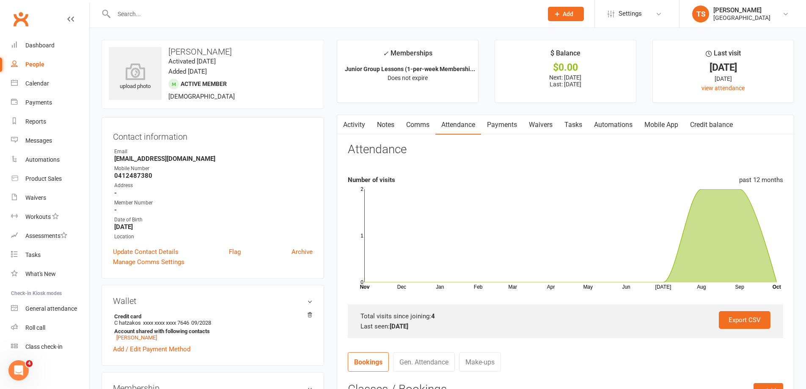
click at [507, 124] on link "Payments" at bounding box center [502, 124] width 42 height 19
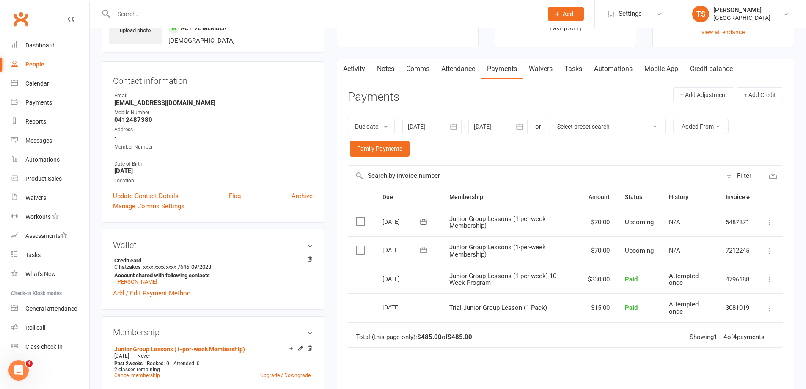
scroll to position [127, 0]
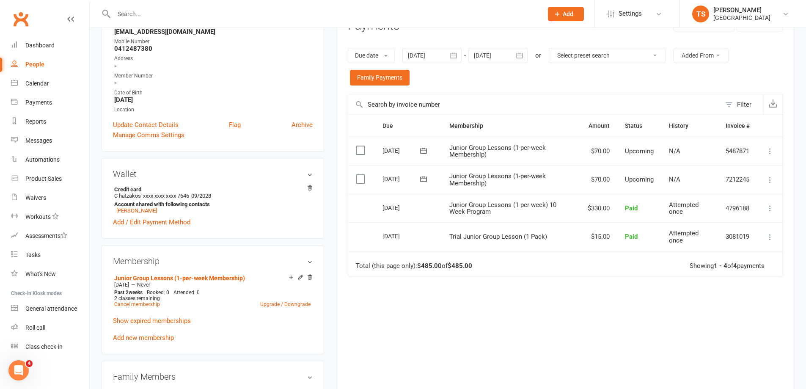
click at [771, 179] on icon at bounding box center [770, 180] width 8 height 8
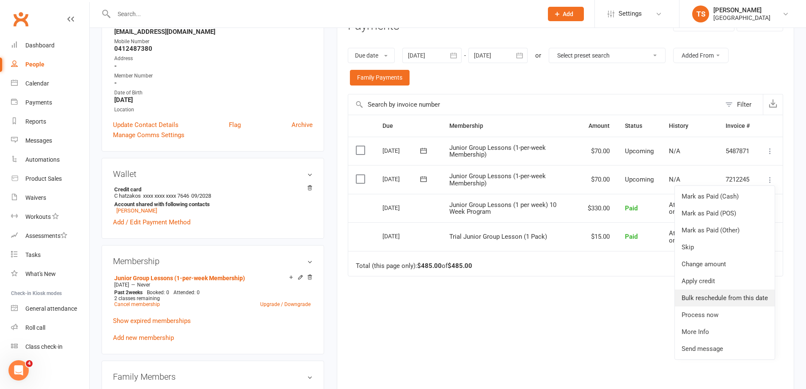
click at [719, 296] on link "Bulk reschedule from this date" at bounding box center [725, 297] width 100 height 17
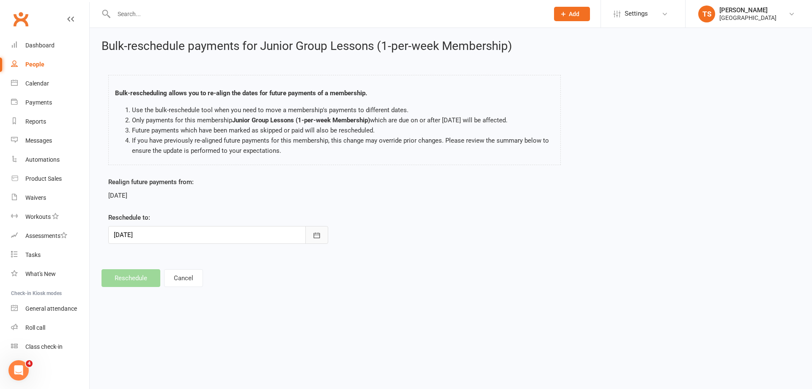
click at [314, 235] on icon "button" at bounding box center [317, 235] width 8 height 8
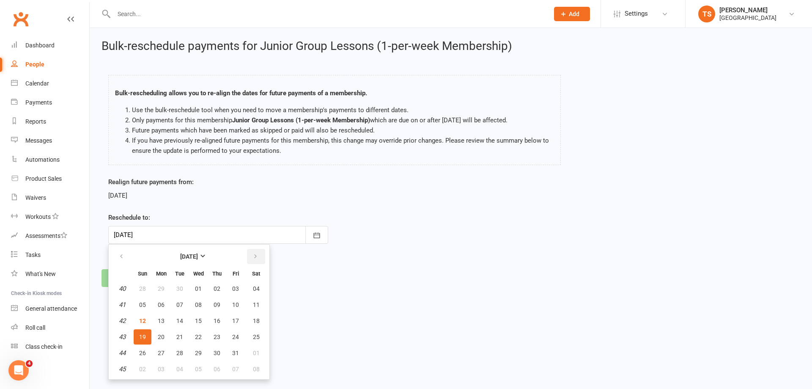
click at [258, 257] on icon "button" at bounding box center [256, 256] width 6 height 7
click at [143, 367] on span "30" at bounding box center [142, 369] width 7 height 7
type input "[DATE]"
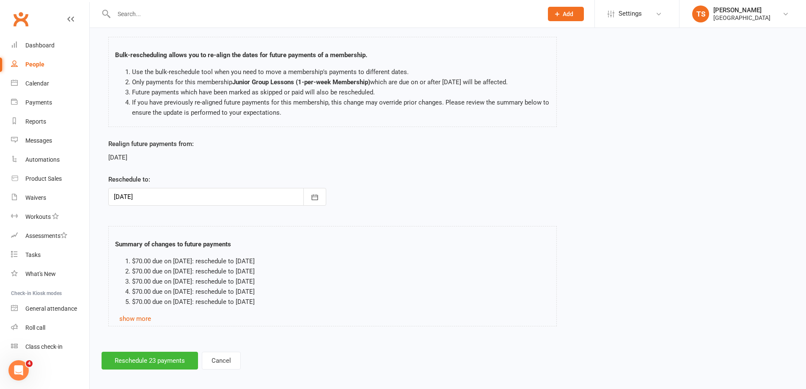
scroll to position [43, 0]
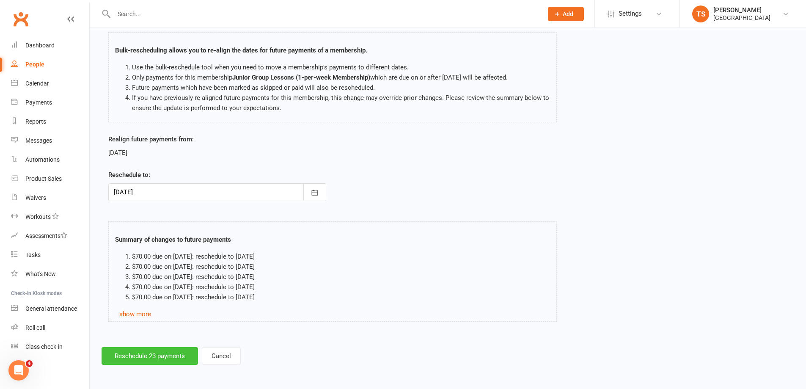
click at [139, 359] on button "Reschedule 23 payments" at bounding box center [150, 356] width 96 height 18
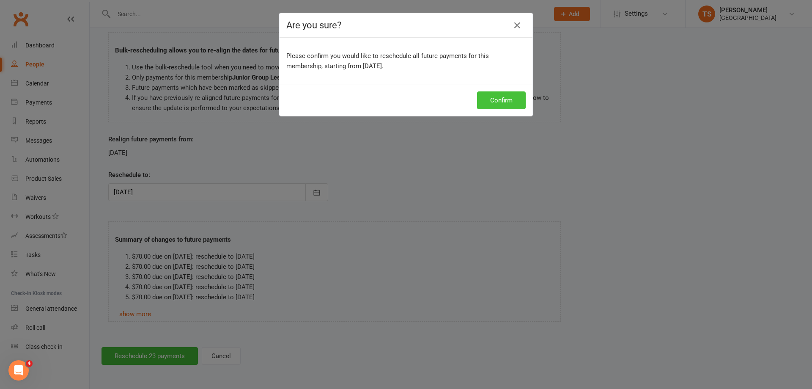
click at [504, 104] on button "Confirm" at bounding box center [501, 100] width 49 height 18
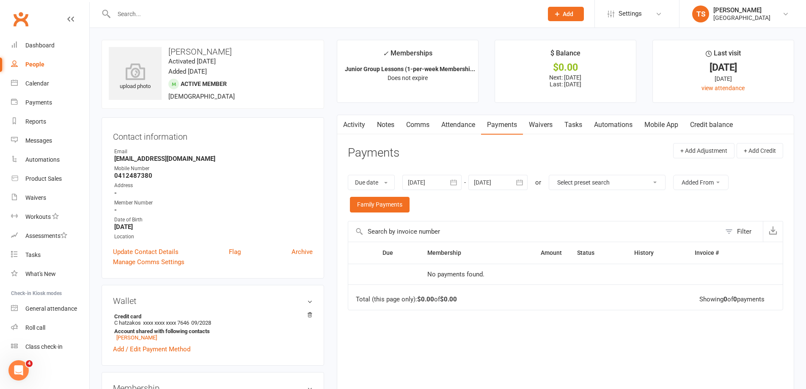
click at [132, 5] on div at bounding box center [319, 14] width 435 height 28
click at [130, 10] on input "text" at bounding box center [324, 14] width 426 height 12
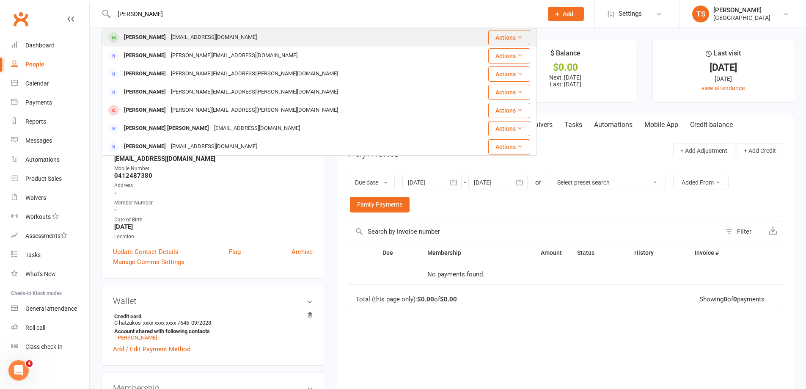
type input "[PERSON_NAME]"
click at [167, 37] on div "[PERSON_NAME]" at bounding box center [144, 37] width 47 height 12
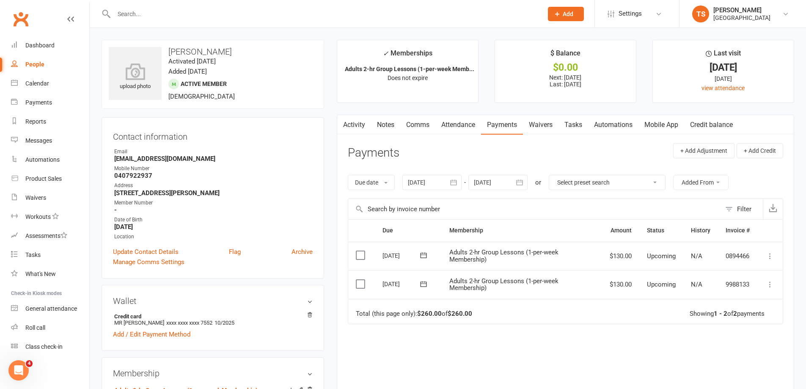
click at [429, 183] on div at bounding box center [431, 182] width 59 height 15
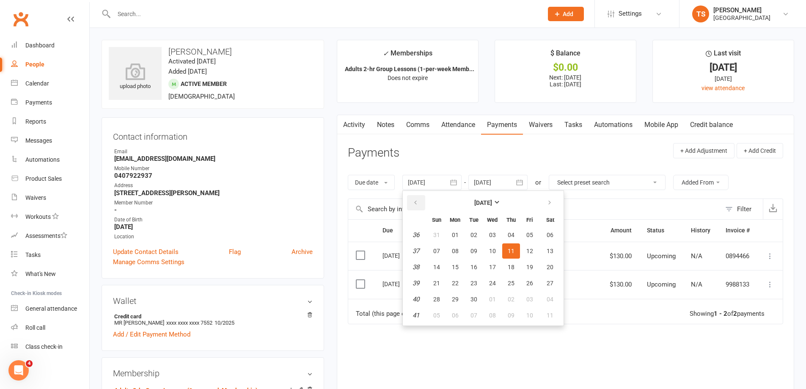
click at [413, 204] on button "button" at bounding box center [416, 202] width 18 height 15
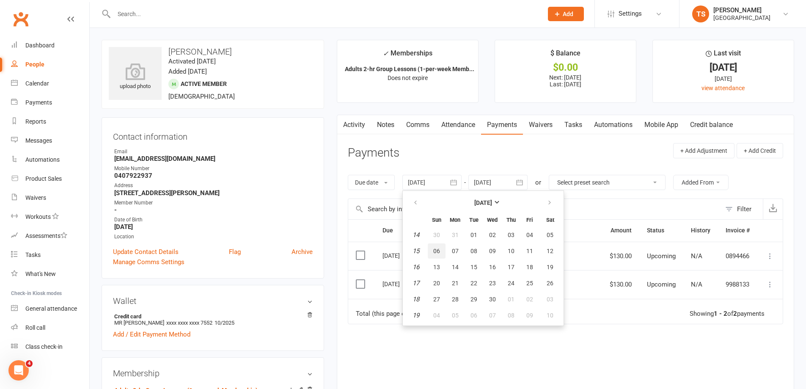
click at [443, 249] on button "06" at bounding box center [437, 250] width 18 height 15
type input "[DATE]"
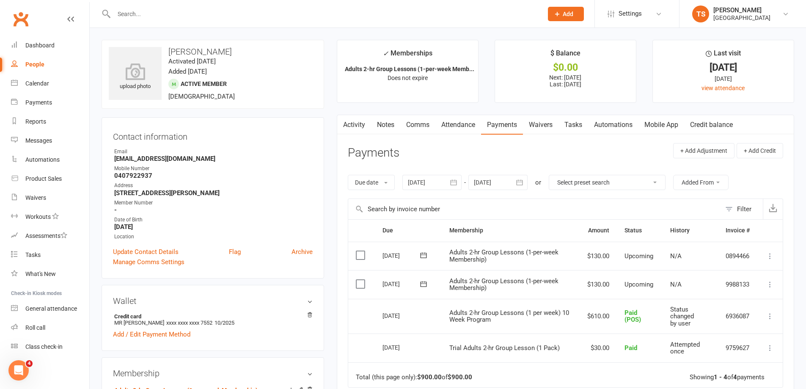
click at [457, 126] on link "Attendance" at bounding box center [458, 124] width 46 height 19
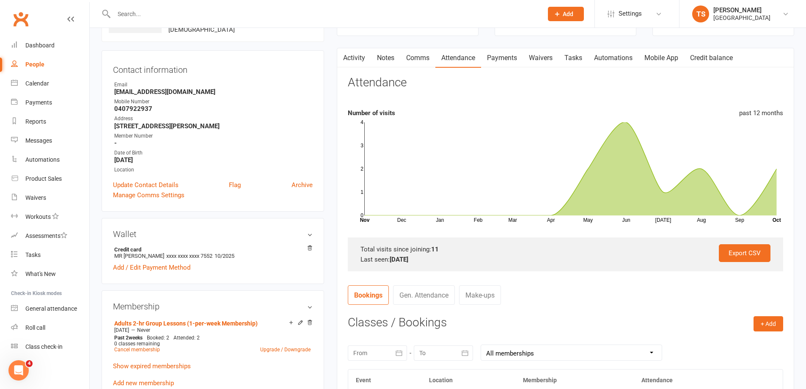
scroll to position [172, 0]
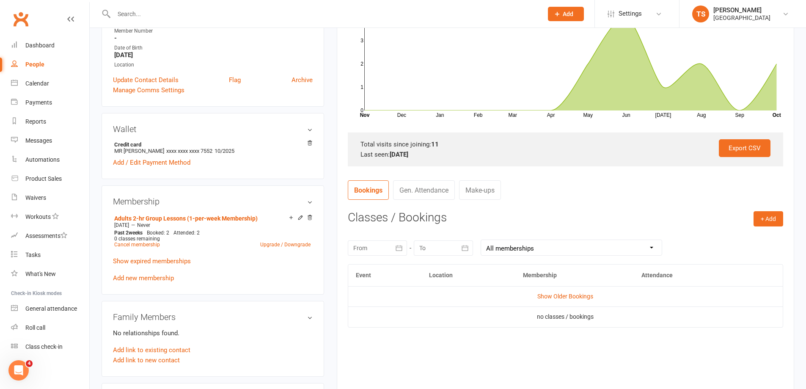
click at [551, 291] on td "Show Older Bookings" at bounding box center [565, 296] width 435 height 20
click at [569, 297] on link "Show Older Bookings" at bounding box center [565, 296] width 56 height 7
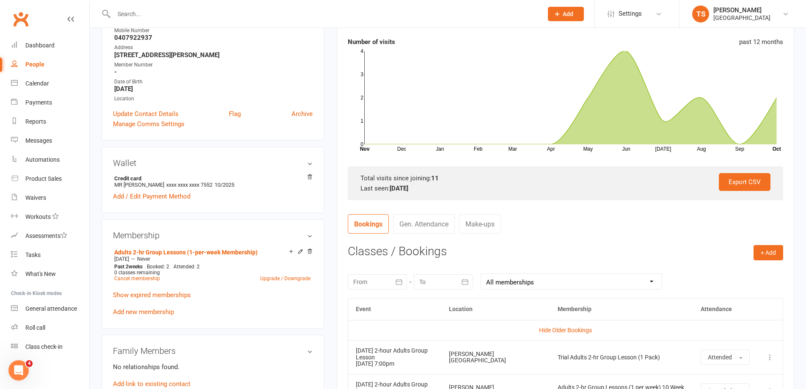
scroll to position [212, 0]
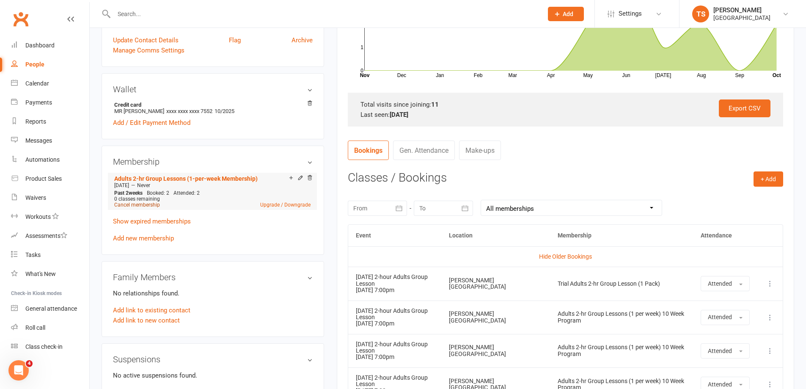
click at [135, 204] on link "Cancel membership" at bounding box center [137, 205] width 46 height 6
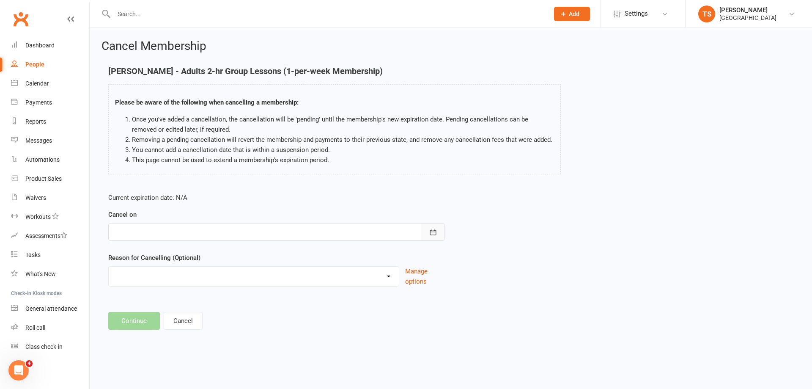
click at [430, 234] on icon "button" at bounding box center [433, 232] width 8 height 8
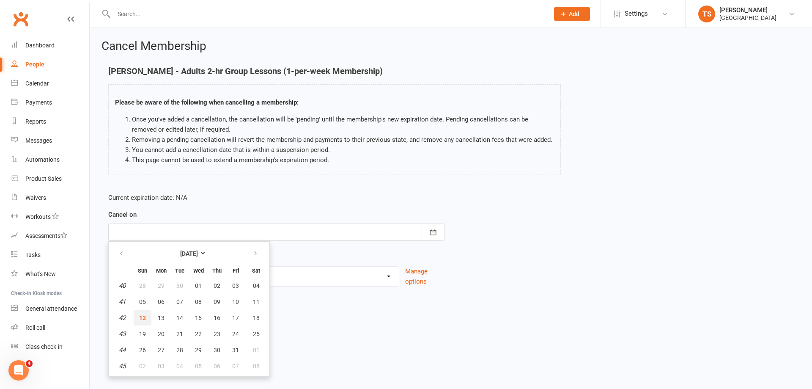
click at [140, 315] on span "12" at bounding box center [142, 317] width 7 height 7
type input "[DATE]"
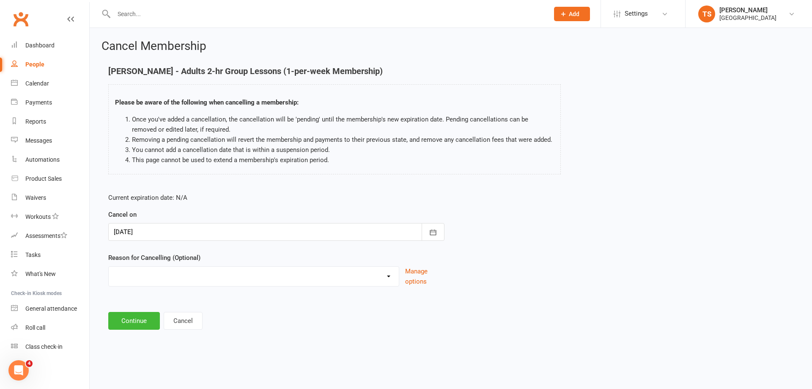
click at [305, 283] on div "Change to program Holiday Injury New program Not continuing Other reason" at bounding box center [253, 276] width 291 height 20
click at [312, 280] on select "Change to program Holiday Injury New program Not continuing Other reason" at bounding box center [254, 275] width 290 height 17
select select "3"
click at [109, 267] on select "Change to program Holiday Injury New program Not continuing Other reason" at bounding box center [254, 275] width 290 height 17
click at [135, 317] on button "Continue" at bounding box center [134, 321] width 52 height 18
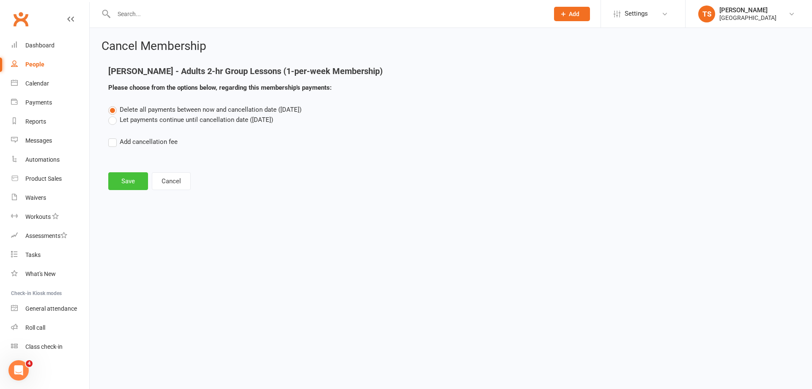
click at [139, 185] on button "Save" at bounding box center [128, 181] width 40 height 18
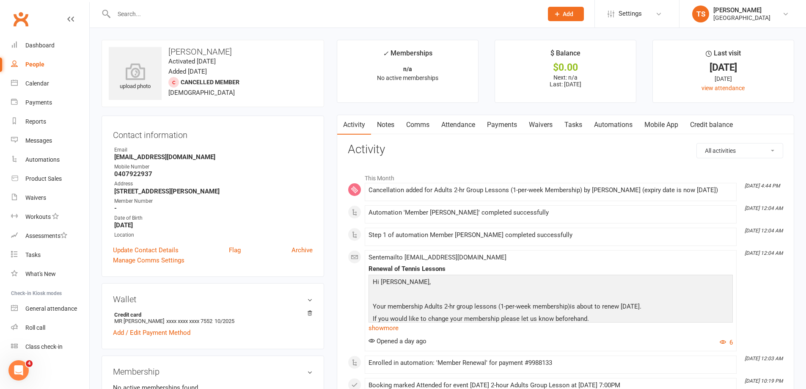
scroll to position [169, 0]
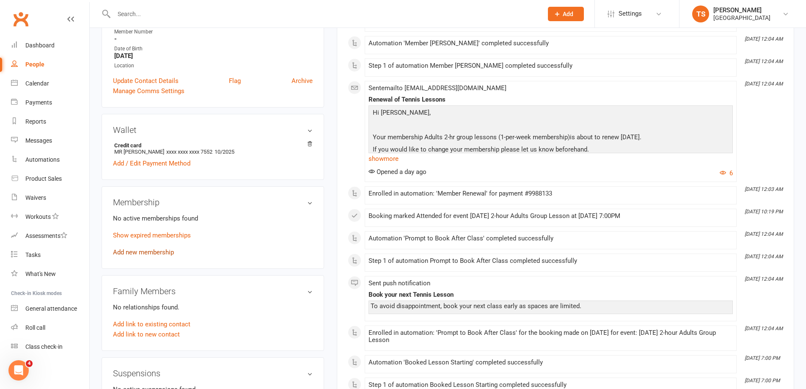
click at [138, 253] on link "Add new membership" at bounding box center [143, 252] width 61 height 8
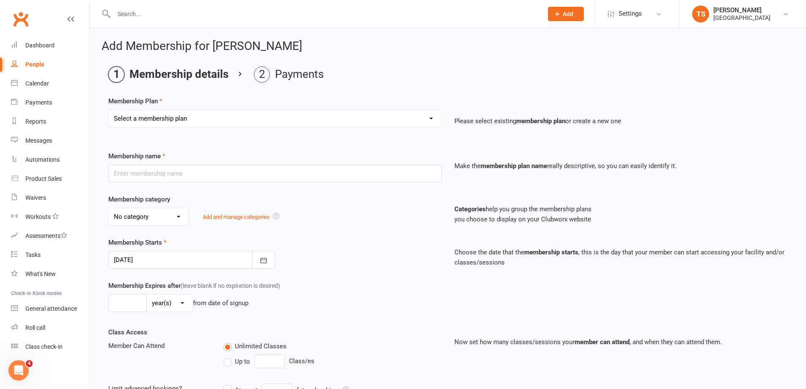
click at [431, 118] on select "Select a membership plan Create new Membership Plan Trial Junior Group Lesson (…" at bounding box center [275, 118] width 333 height 17
select select "24"
click at [109, 110] on select "Select a membership plan Create new Membership Plan Trial Junior Group Lesson (…" at bounding box center [275, 118] width 333 height 17
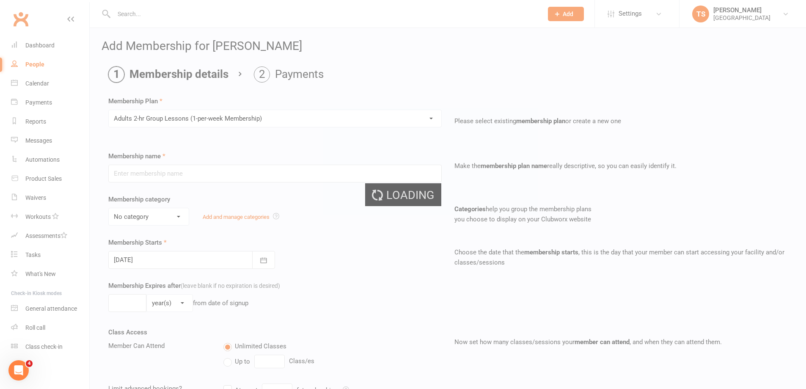
type input "Adults 2-hr Group Lessons (1-per-week Membership)"
select select "0"
type input "0"
select select "1"
type input "2"
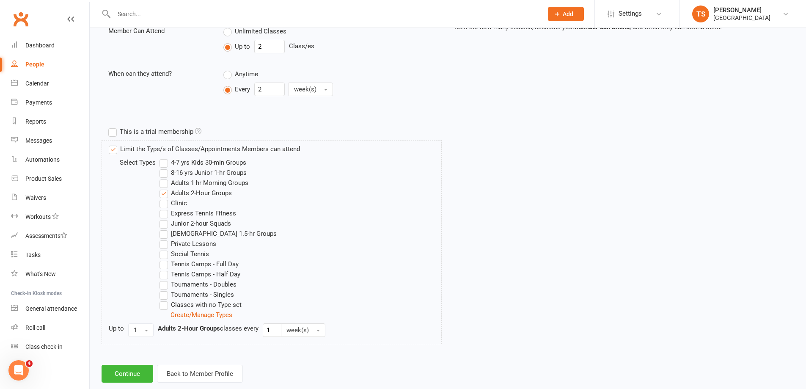
scroll to position [333, 0]
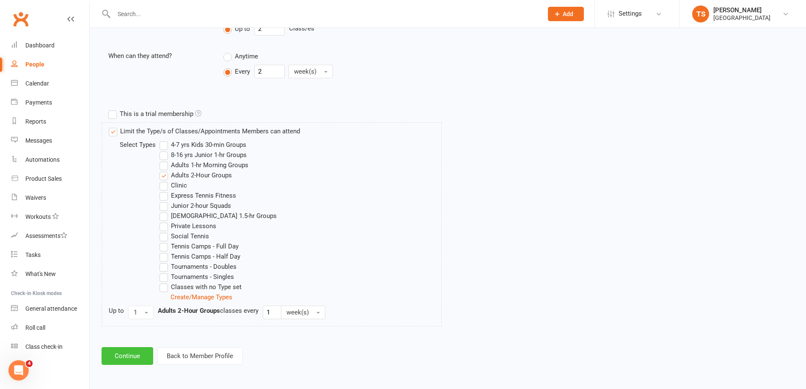
click at [121, 354] on button "Continue" at bounding box center [128, 356] width 52 height 18
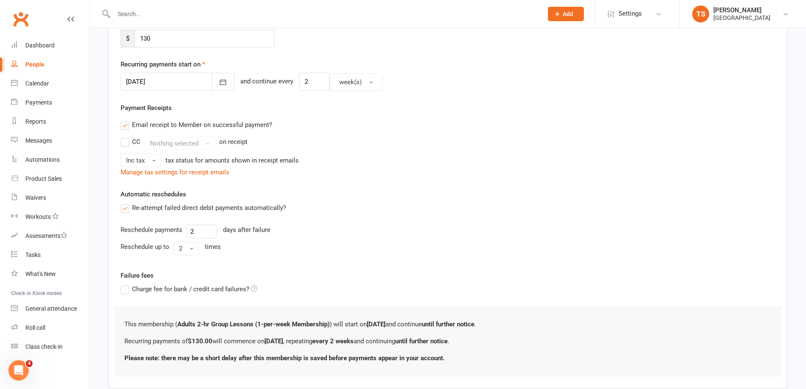
scroll to position [99, 0]
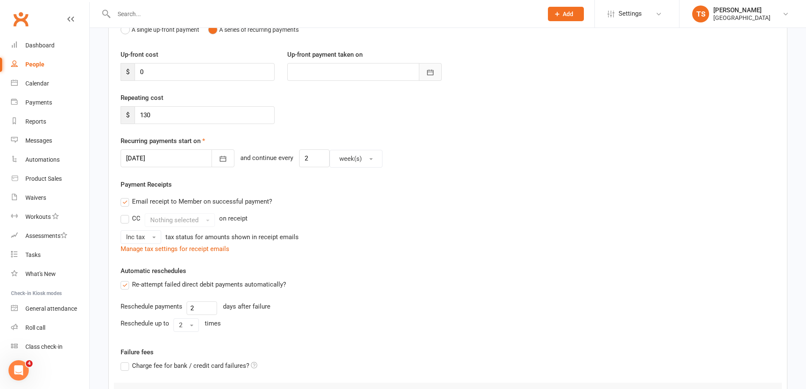
click at [430, 72] on icon "button" at bounding box center [430, 72] width 8 height 8
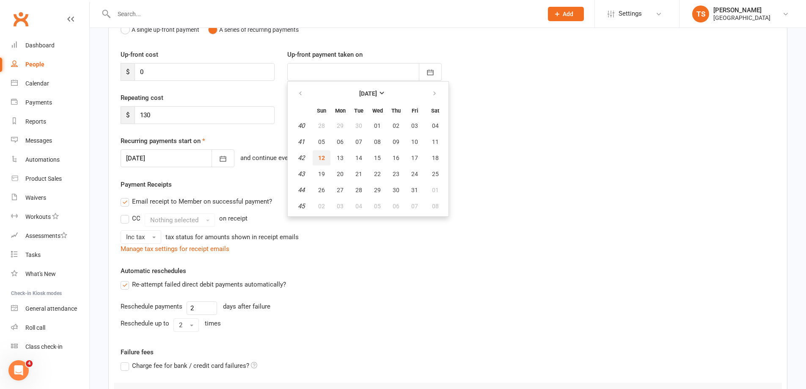
click at [322, 158] on span "12" at bounding box center [321, 157] width 7 height 7
type input "[DATE]"
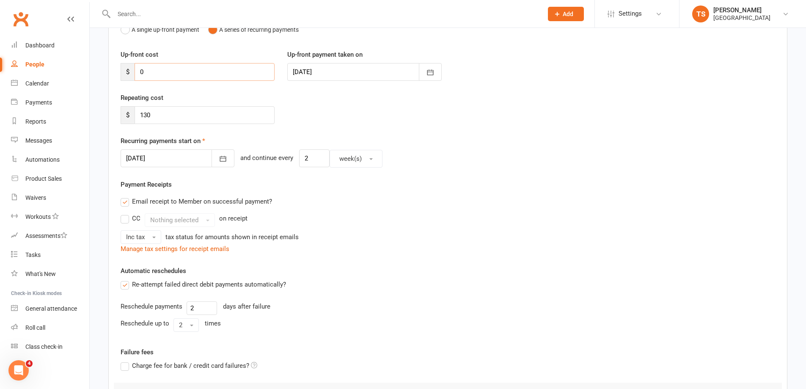
click at [149, 68] on input "0" at bounding box center [205, 72] width 140 height 18
drag, startPoint x: 150, startPoint y: 68, endPoint x: 138, endPoint y: 70, distance: 11.6
click at [138, 70] on input "0" at bounding box center [205, 72] width 140 height 18
type input "680"
drag, startPoint x: 311, startPoint y: 159, endPoint x: 280, endPoint y: 156, distance: 31.0
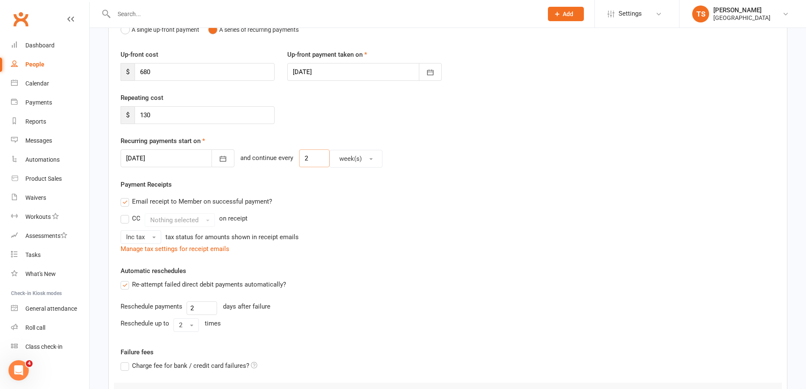
click at [286, 160] on div "[DATE] [DATE] Sun Mon Tue Wed Thu Fri Sat 40 28 29 30 01 02 03 04 41 05 06 07 0…" at bounding box center [448, 158] width 655 height 18
type input "0"
click at [126, 203] on label "Email receipt to Member on successful payment?" at bounding box center [196, 201] width 151 height 10
click at [126, 196] on input "Email receipt to Member on successful payment?" at bounding box center [124, 196] width 6 height 0
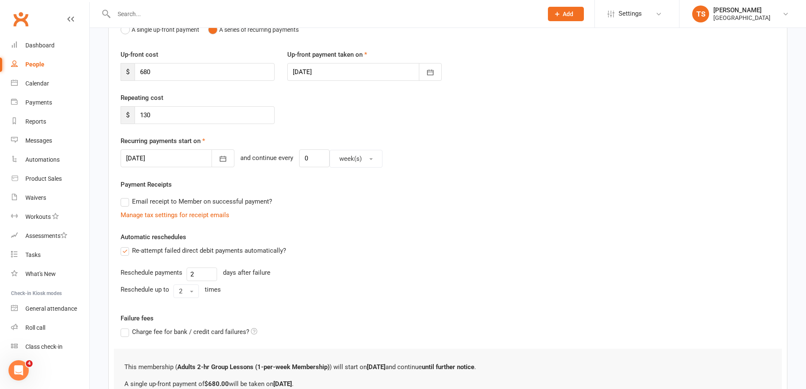
click at [127, 250] on label "Re-attempt failed direct debit payments automatically?" at bounding box center [203, 250] width 165 height 10
click at [126, 245] on input "Re-attempt failed direct debit payments automatically?" at bounding box center [124, 245] width 6 height 0
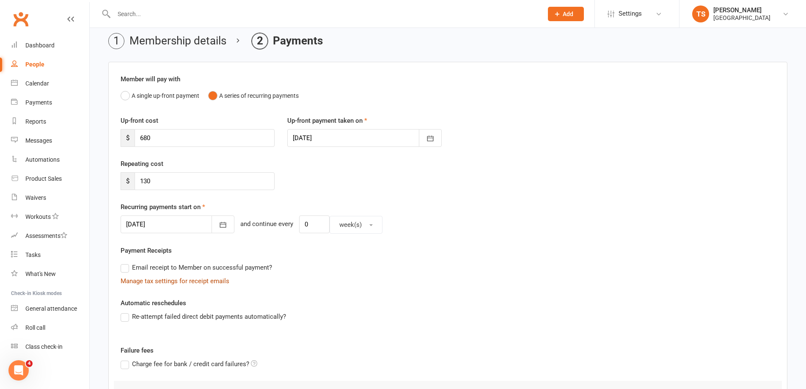
scroll to position [32, 0]
drag, startPoint x: 162, startPoint y: 184, endPoint x: 134, endPoint y: 177, distance: 29.2
click at [135, 179] on input "130" at bounding box center [205, 183] width 140 height 18
type input "0"
click at [124, 97] on button "A single up-front payment" at bounding box center [160, 97] width 79 height 16
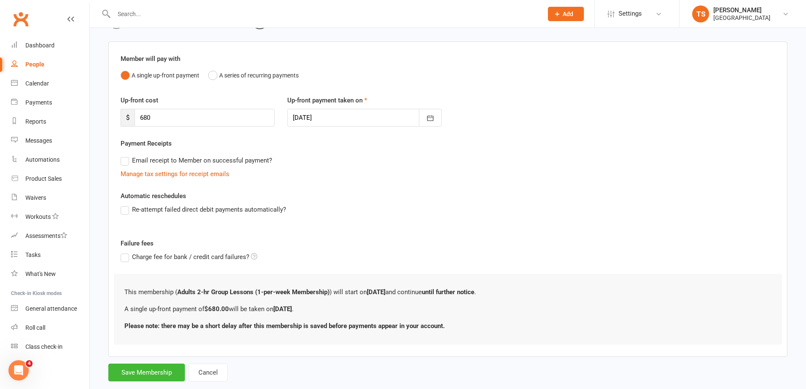
scroll to position [72, 0]
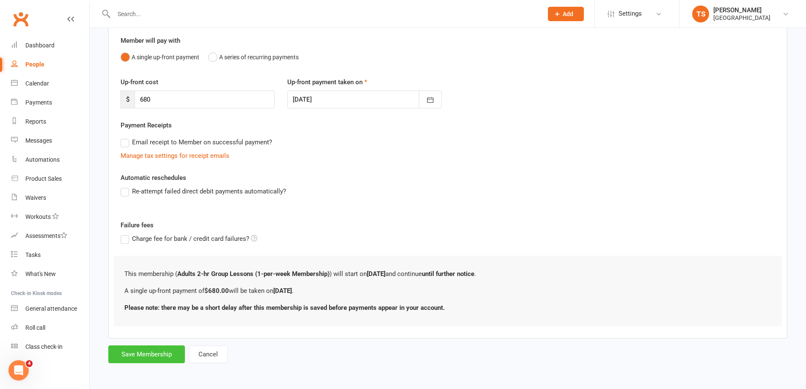
click at [135, 353] on button "Save Membership" at bounding box center [146, 354] width 77 height 18
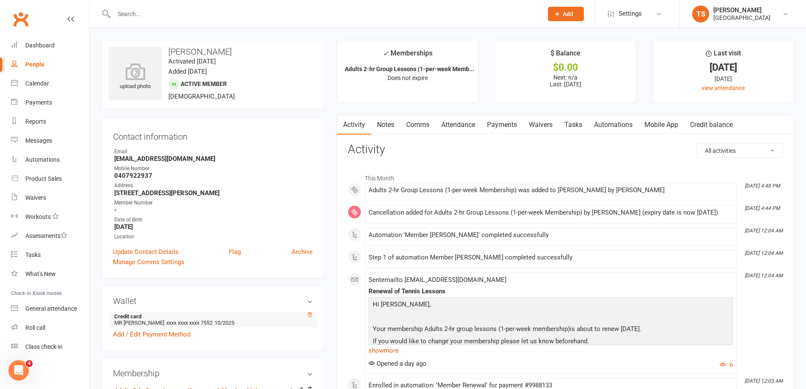
click at [310, 314] on icon at bounding box center [310, 315] width 6 height 6
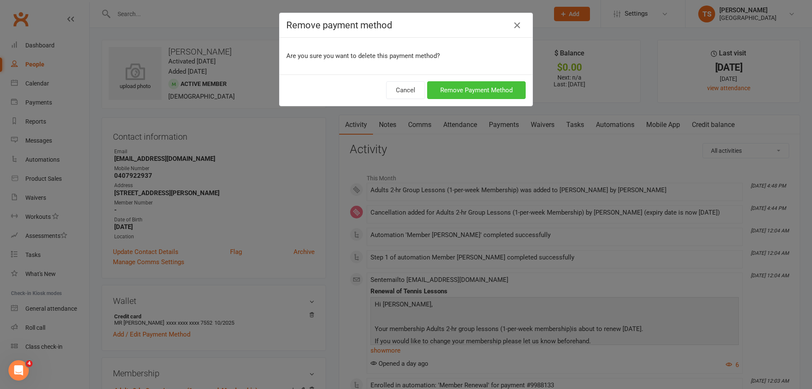
click at [475, 92] on button "Remove Payment Method" at bounding box center [476, 90] width 99 height 18
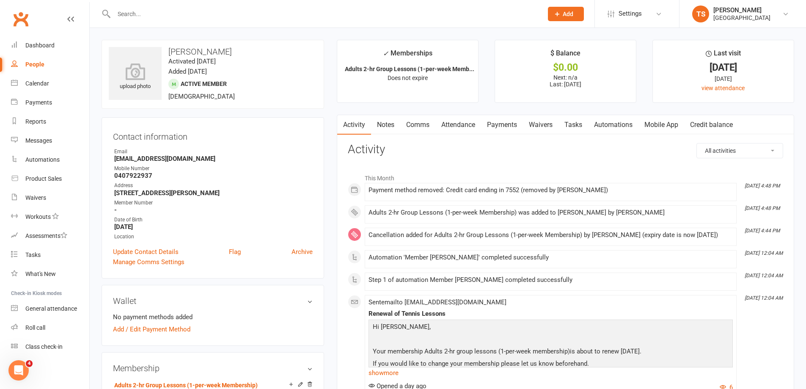
click at [507, 126] on link "Payments" at bounding box center [502, 124] width 42 height 19
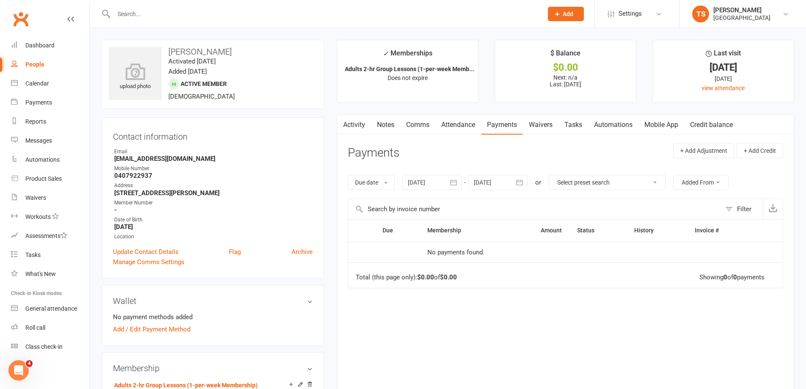
click at [394, 122] on link "Notes" at bounding box center [385, 124] width 29 height 19
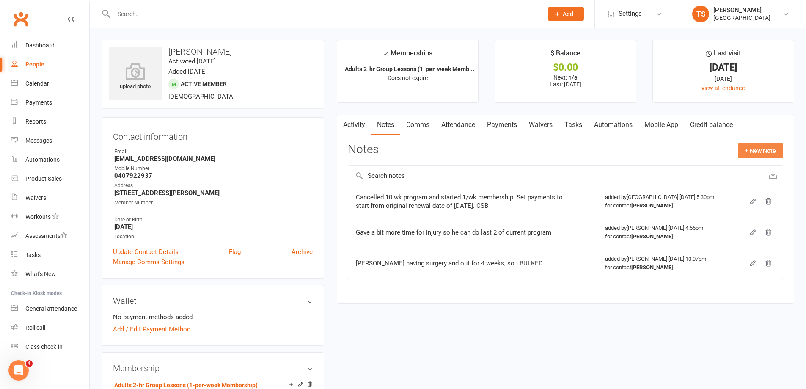
click at [750, 149] on button "+ New Note" at bounding box center [760, 150] width 45 height 15
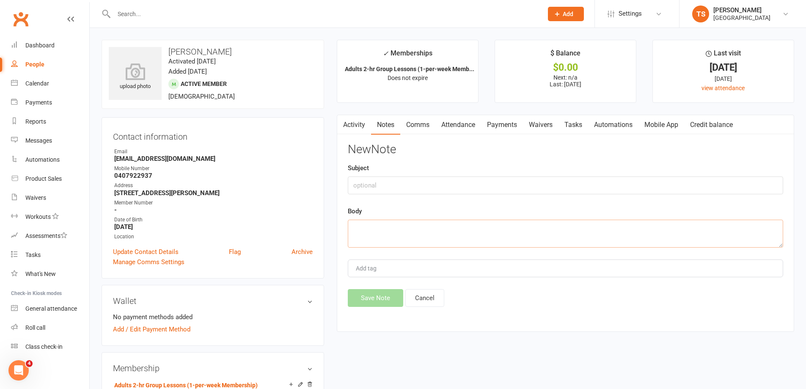
click at [365, 221] on textarea at bounding box center [565, 234] width 435 height 28
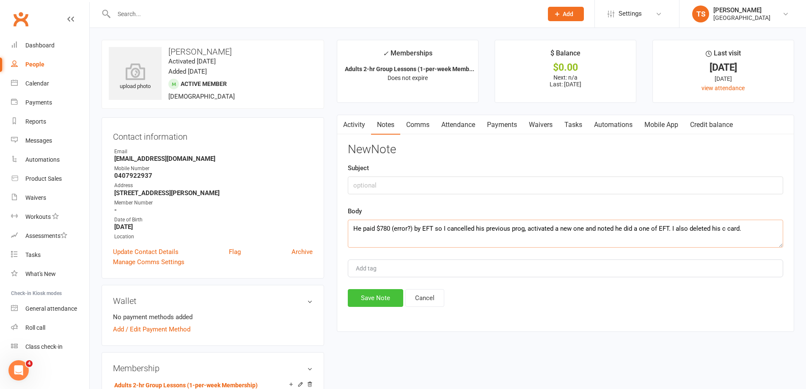
type textarea "He paid $780 (error?) by EFT so I cancelled his previous prog, activated a new …"
click at [369, 296] on button "Save Note" at bounding box center [375, 298] width 55 height 18
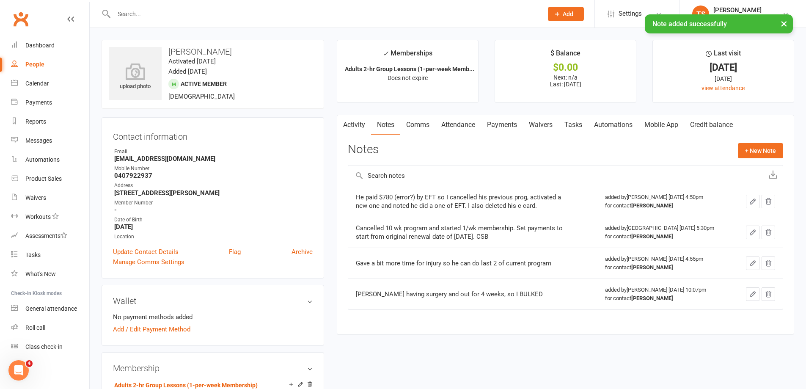
click at [465, 126] on link "Attendance" at bounding box center [458, 124] width 46 height 19
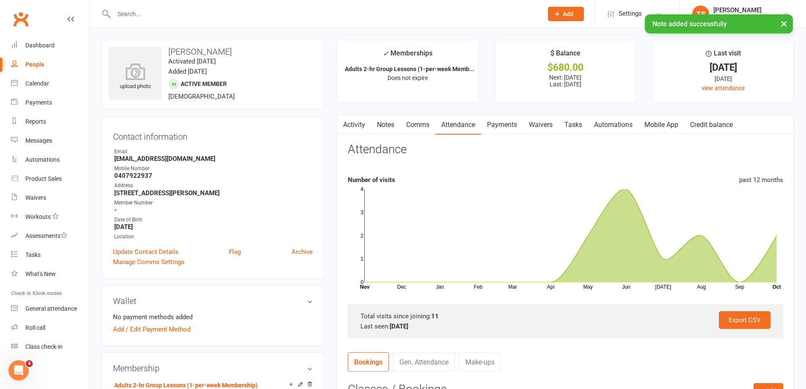
click at [500, 124] on link "Payments" at bounding box center [502, 124] width 42 height 19
